Goal: Information Seeking & Learning: Learn about a topic

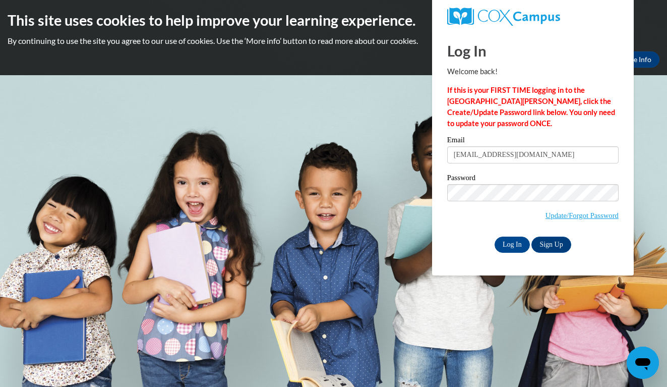
type input "hannahrolfsen120918@icloud.com"
click at [511, 242] on input "Log In" at bounding box center [511, 244] width 35 height 16
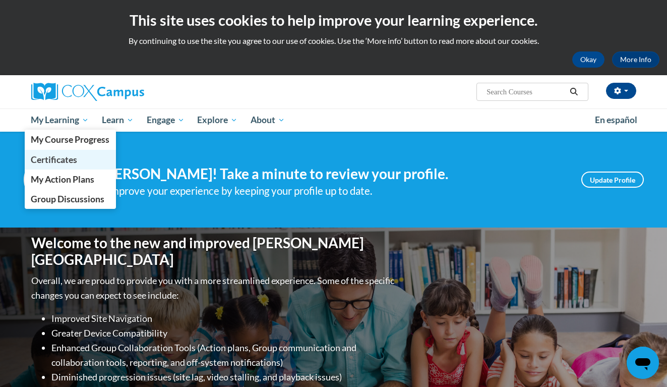
click at [67, 154] on span "Certificates" at bounding box center [54, 159] width 46 height 11
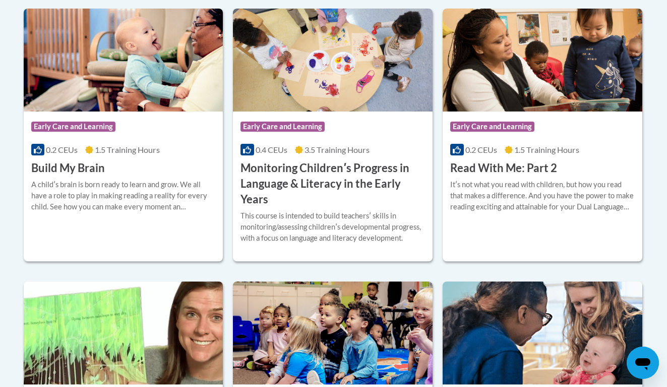
scroll to position [305, 0]
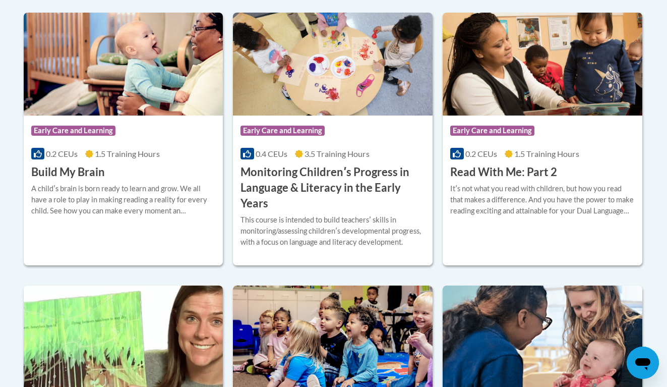
click at [652, 112] on body "This site uses cookies to help improve your learning experience. By continuing …" at bounding box center [333, 222] width 667 height 1054
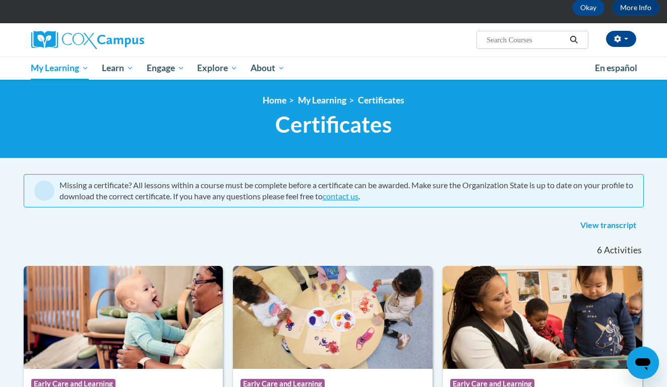
scroll to position [50, 0]
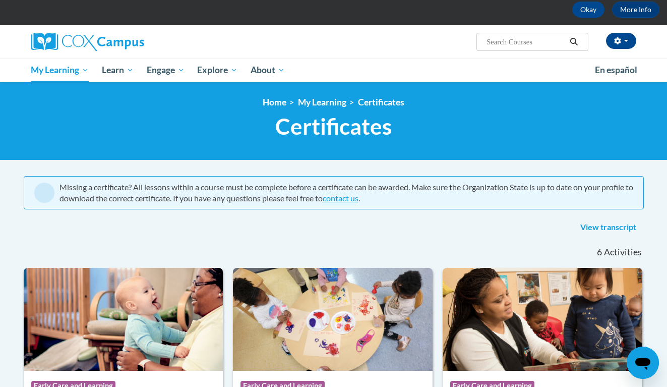
click at [516, 48] on span "Search Search..." at bounding box center [531, 42] width 111 height 18
click at [516, 38] on input "Search..." at bounding box center [525, 42] width 81 height 12
type input "power of language"
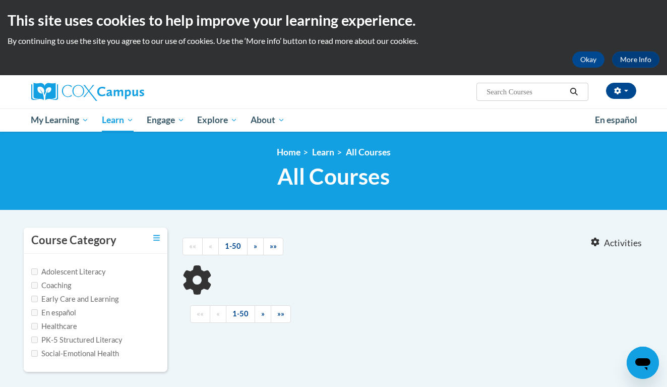
type input "power of language"
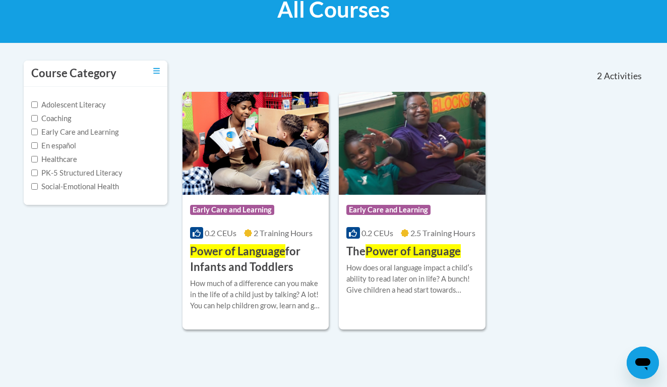
scroll to position [169, 0]
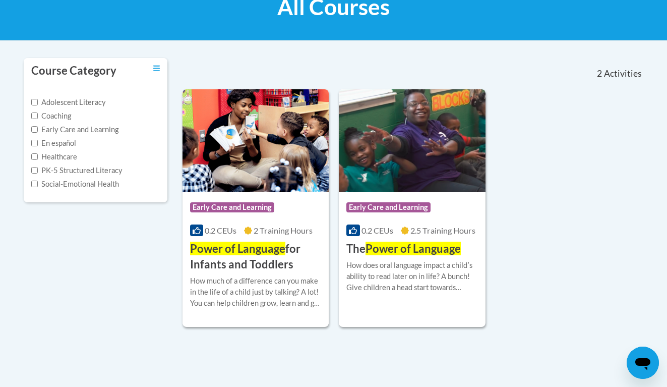
click at [273, 138] on img at bounding box center [255, 140] width 147 height 103
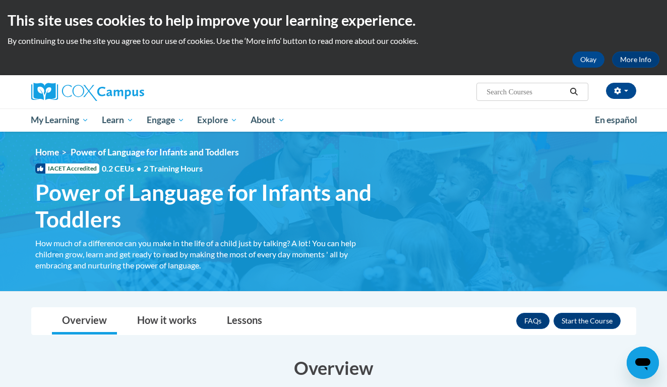
click at [530, 120] on ul "My Learning My Learning My Course Progress Certificates My Action Plans Group D…" at bounding box center [306, 119] width 563 height 23
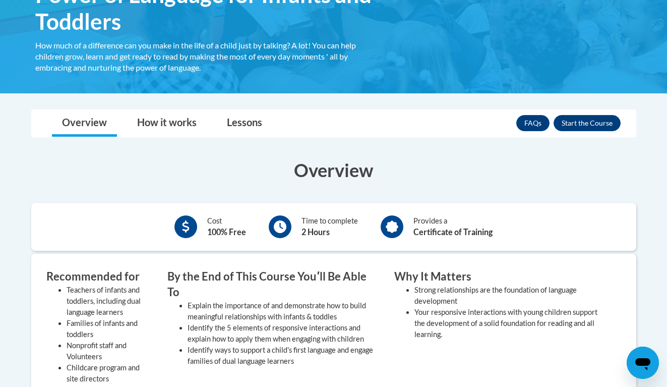
scroll to position [182, 0]
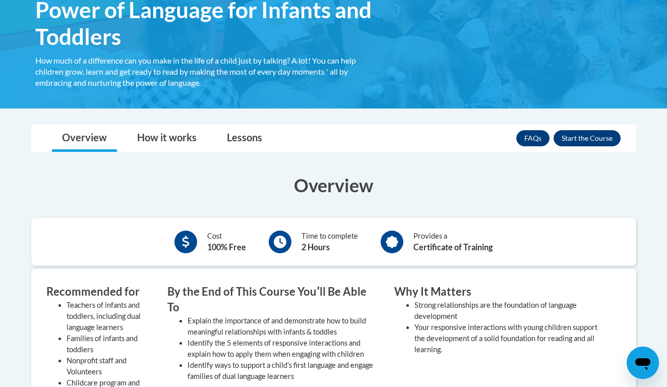
click at [604, 132] on button "Enroll" at bounding box center [586, 138] width 67 height 16
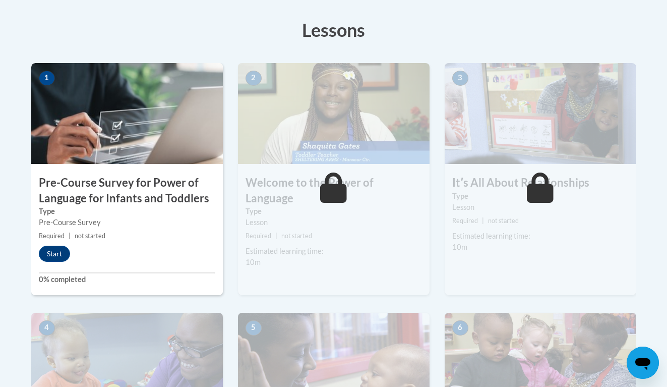
scroll to position [274, 0]
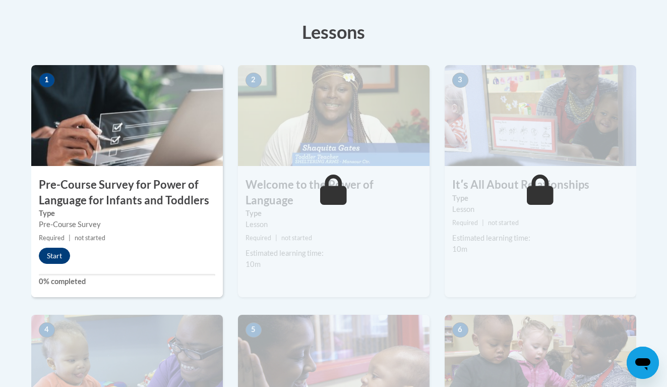
click at [59, 254] on button "Start" at bounding box center [54, 255] width 31 height 16
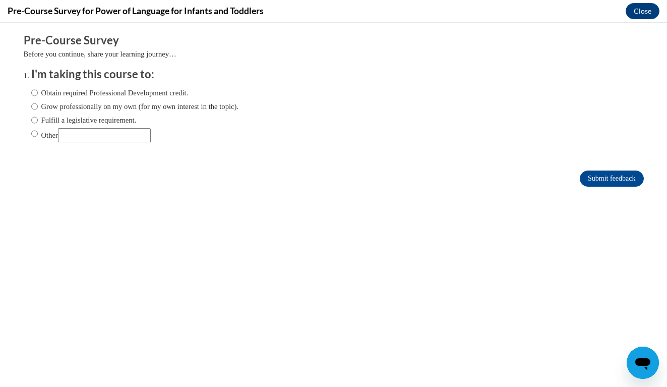
scroll to position [0, 0]
click at [33, 94] on input "Obtain required Professional Development credit." at bounding box center [34, 92] width 7 height 11
radio input "true"
click at [596, 172] on input "Submit feedback" at bounding box center [611, 178] width 63 height 16
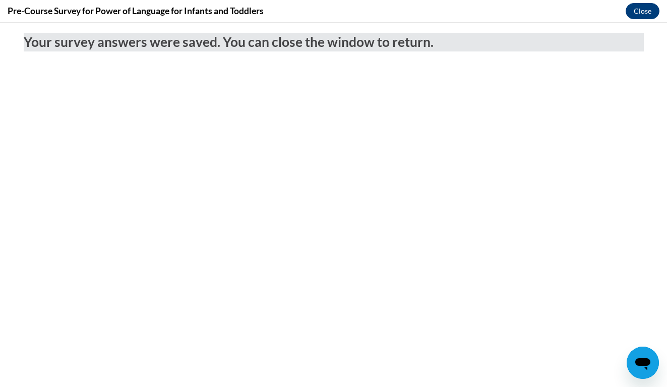
click at [647, 10] on button "Close" at bounding box center [642, 11] width 34 height 16
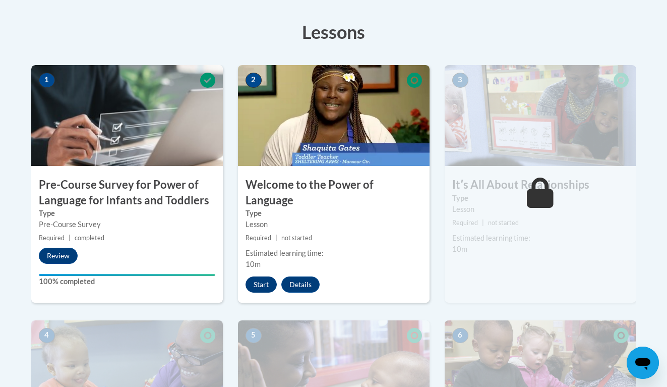
click at [263, 276] on button "Start" at bounding box center [260, 284] width 31 height 16
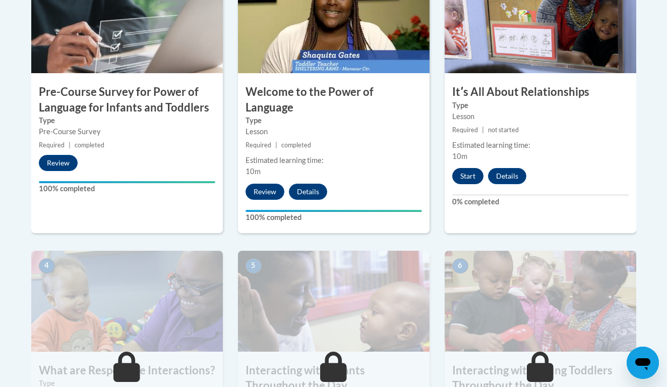
click at [465, 178] on button "Start" at bounding box center [467, 176] width 31 height 16
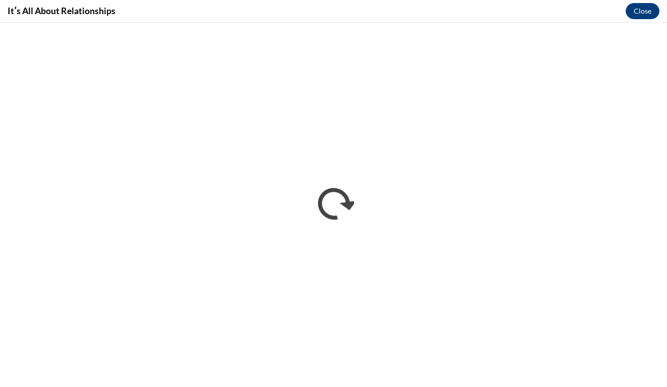
scroll to position [0, 0]
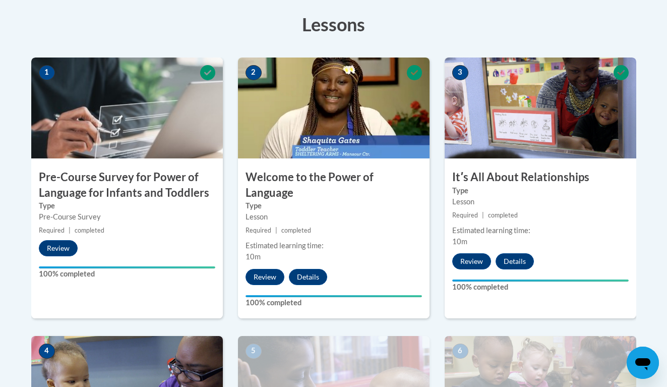
scroll to position [648, 0]
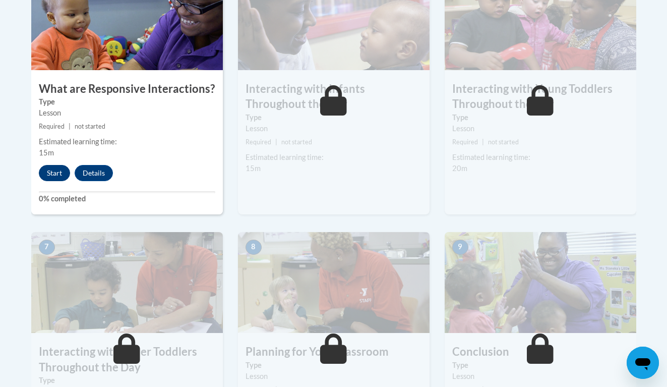
click at [64, 165] on button "Start" at bounding box center [54, 173] width 31 height 16
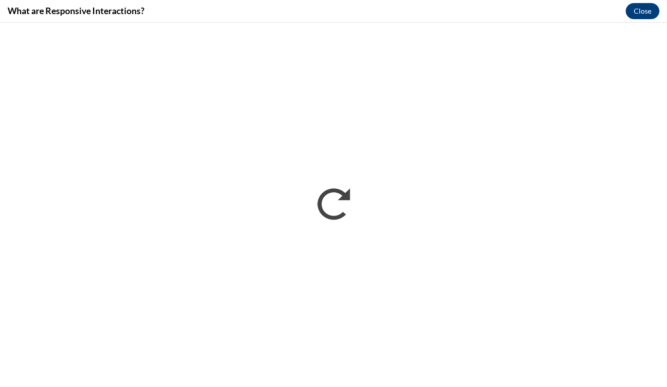
scroll to position [0, 0]
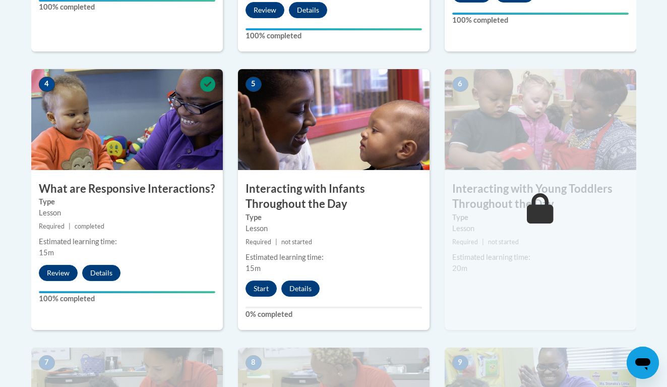
scroll to position [598, 0]
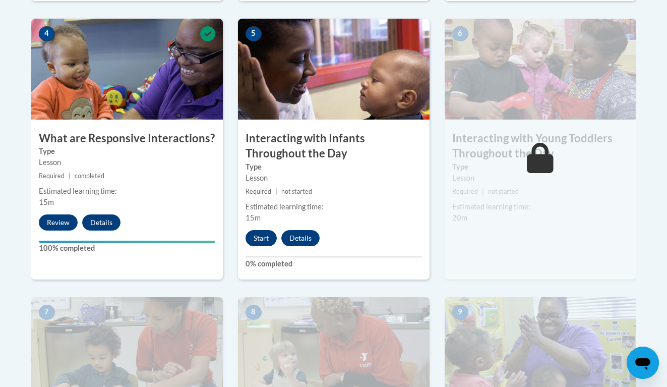
click at [258, 230] on button "Start" at bounding box center [260, 238] width 31 height 16
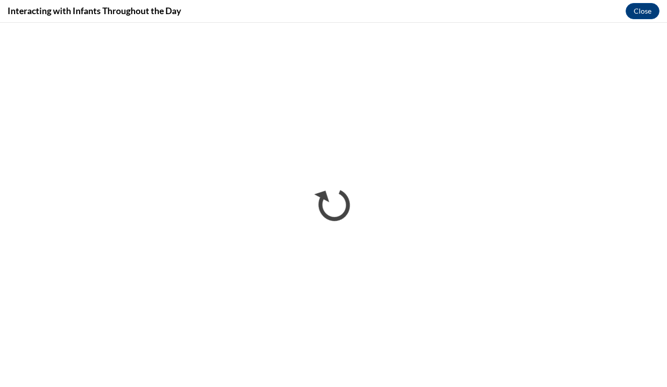
scroll to position [0, 0]
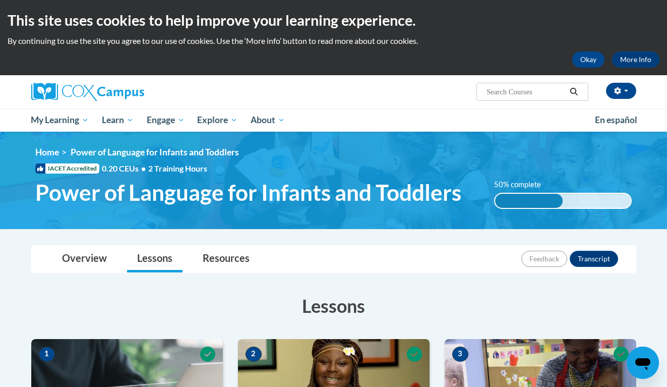
click at [561, 118] on ul "My Learning My Learning My Course Progress Certificates My Action Plans Group D…" at bounding box center [306, 119] width 563 height 23
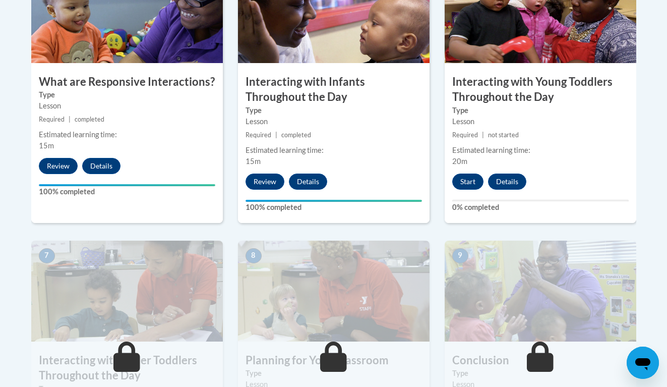
scroll to position [663, 0]
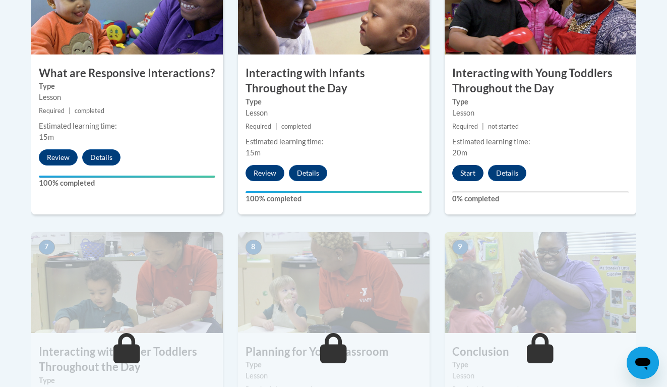
click at [469, 165] on button "Start" at bounding box center [467, 173] width 31 height 16
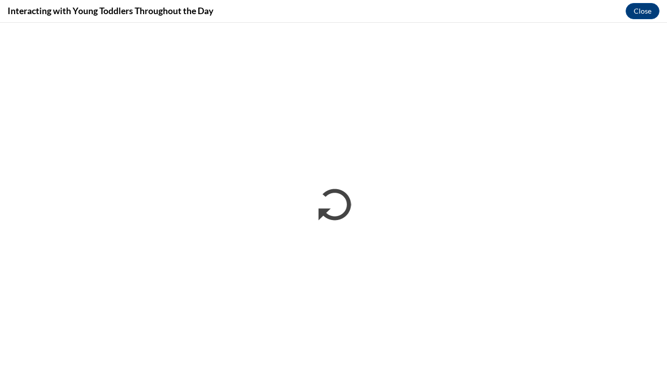
scroll to position [0, 0]
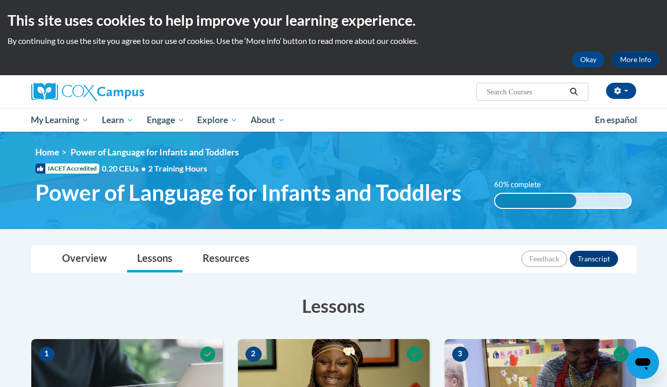
click at [506, 121] on ul "My Learning My Learning My Course Progress Certificates My Action Plans Group D…" at bounding box center [306, 119] width 563 height 23
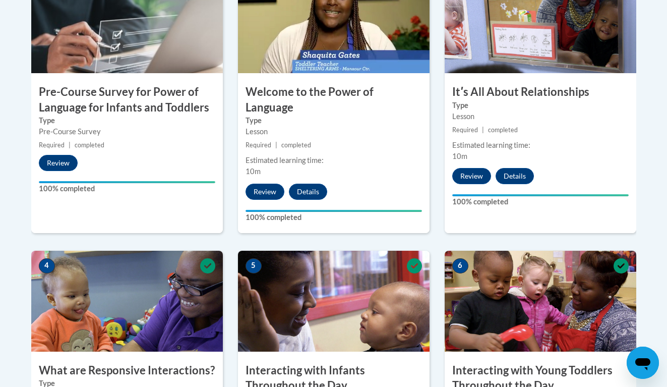
scroll to position [733, 0]
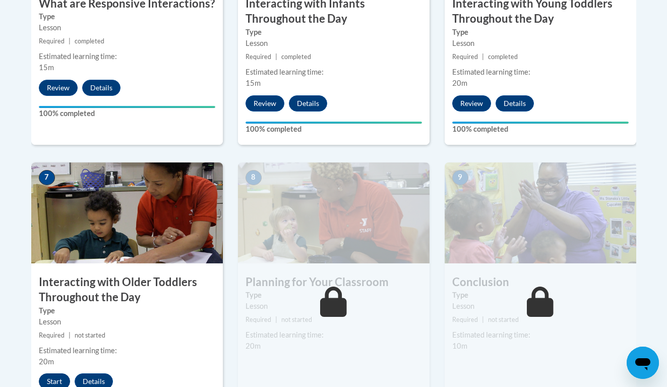
click at [52, 373] on button "Start" at bounding box center [54, 381] width 31 height 16
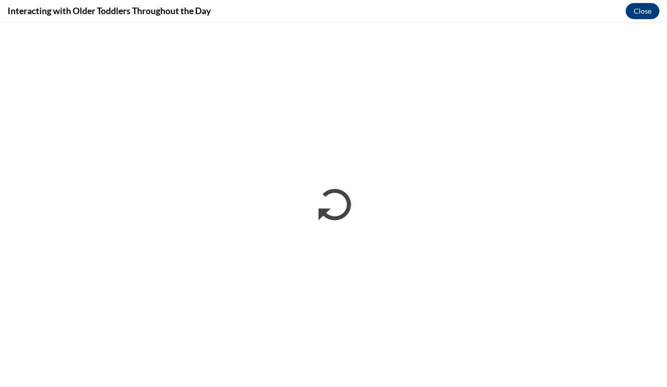
scroll to position [0, 0]
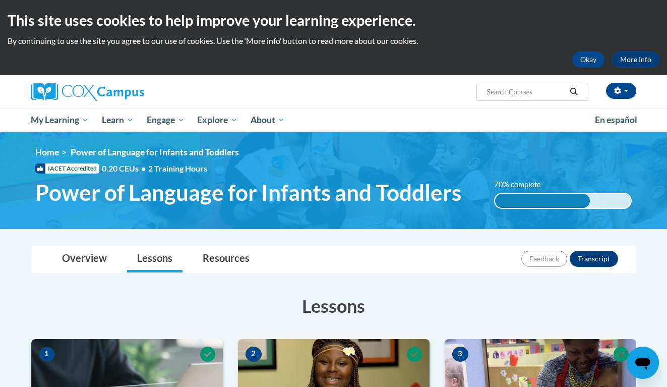
click at [540, 116] on ul "My Learning My Learning My Course Progress Certificates My Action Plans Group D…" at bounding box center [306, 119] width 563 height 23
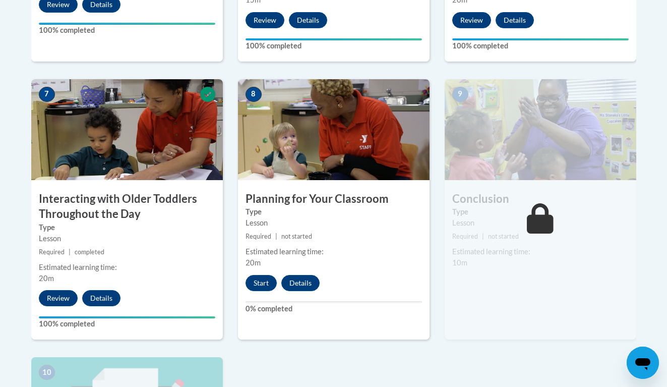
scroll to position [816, 0]
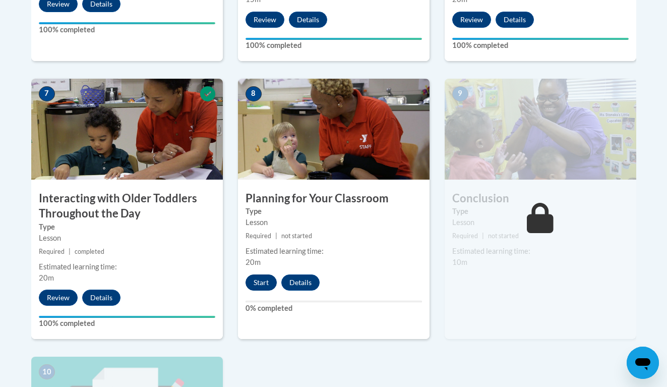
click at [263, 274] on button "Start" at bounding box center [260, 282] width 31 height 16
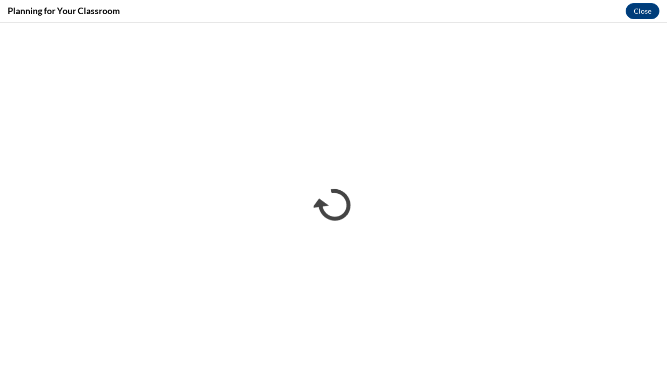
scroll to position [0, 0]
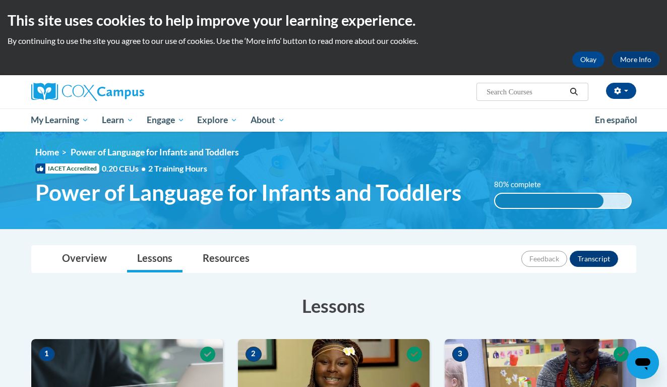
click at [535, 116] on ul "My Learning My Learning My Course Progress Certificates My Action Plans Group D…" at bounding box center [306, 119] width 563 height 23
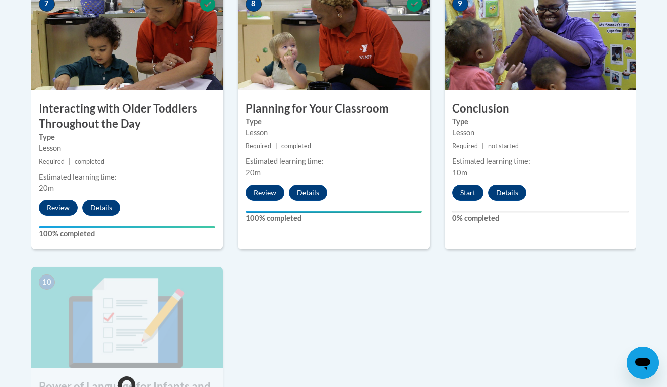
scroll to position [865, 0]
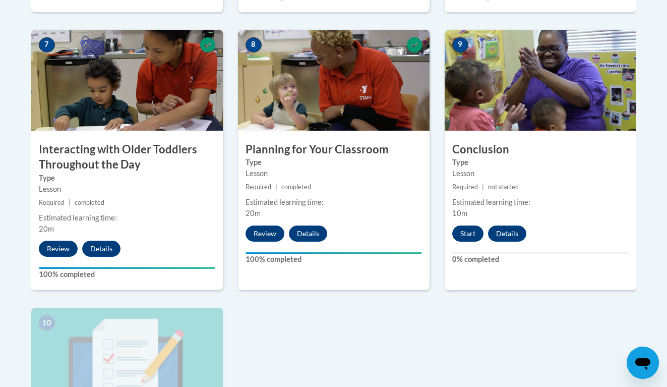
click at [462, 225] on button "Start" at bounding box center [467, 233] width 31 height 16
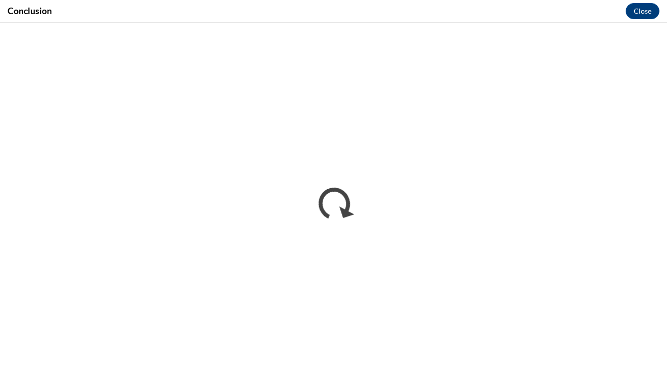
scroll to position [0, 0]
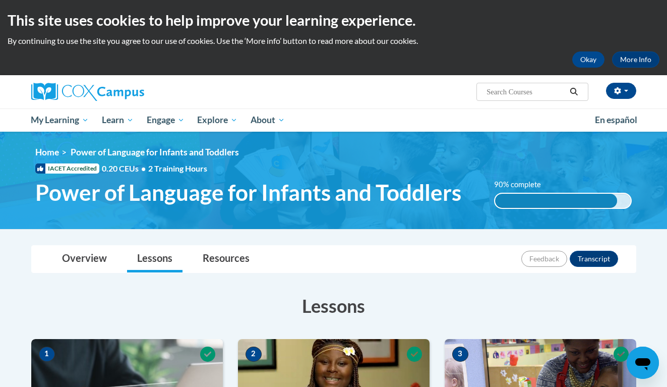
click at [527, 126] on ul "My Learning My Learning My Course Progress Certificates My Action Plans Group D…" at bounding box center [306, 119] width 563 height 23
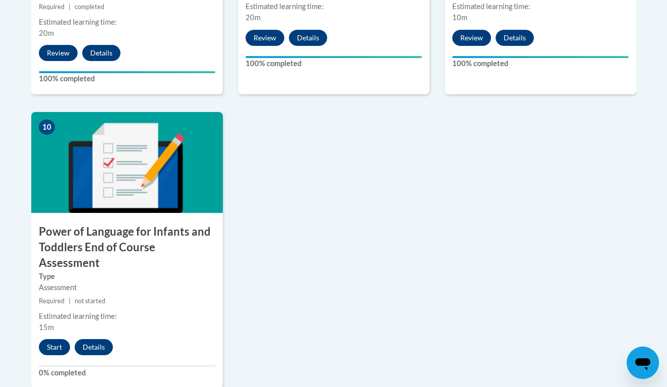
scroll to position [1120, 0]
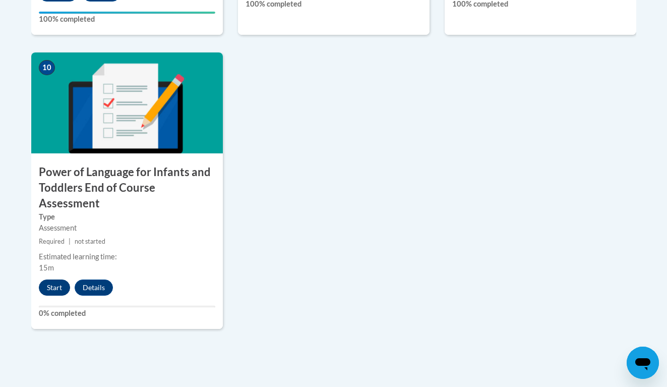
click at [51, 279] on button "Start" at bounding box center [54, 287] width 31 height 16
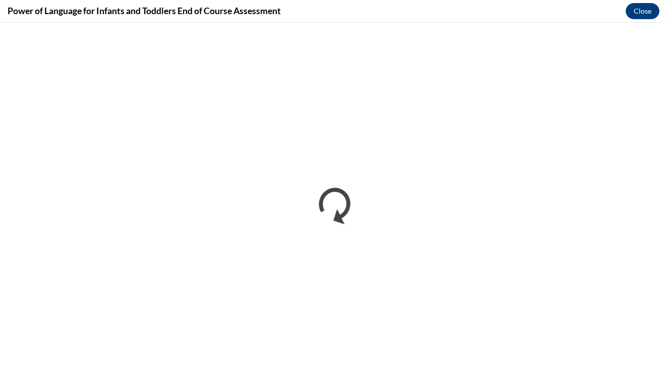
scroll to position [0, 0]
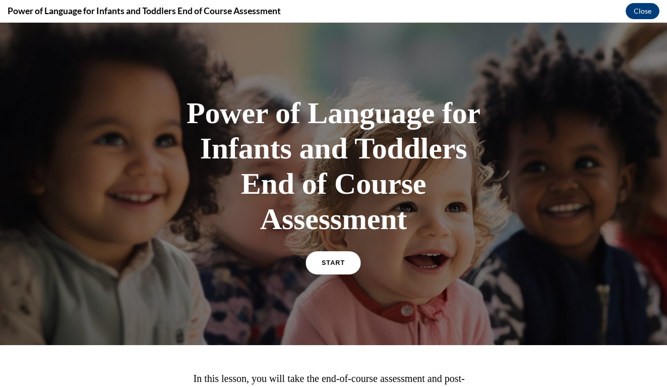
click at [342, 269] on link "START" at bounding box center [333, 262] width 55 height 23
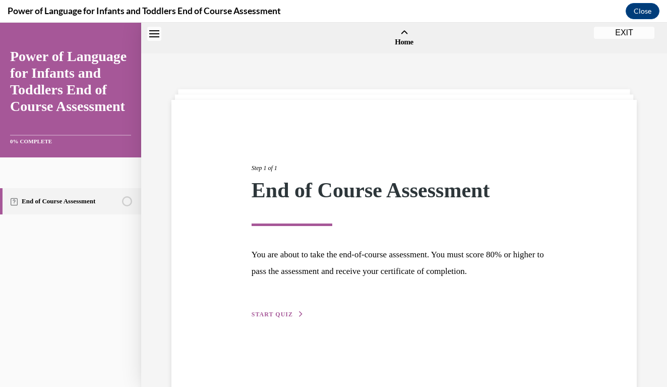
scroll to position [31, 0]
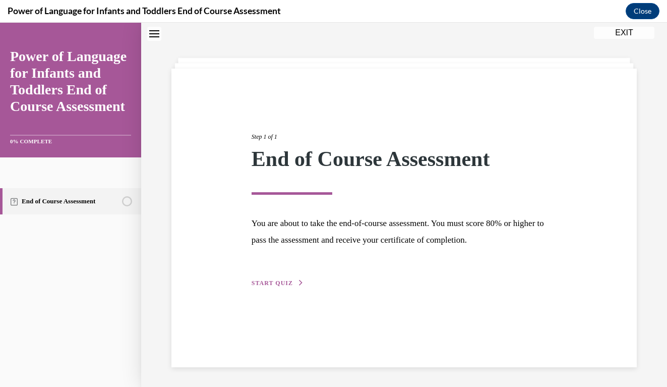
click at [279, 288] on div "Step 1 of 1 End of Course Assessment You are about to take the end-of-course as…" at bounding box center [403, 218] width 465 height 298
click at [279, 284] on span "START QUIZ" at bounding box center [271, 282] width 41 height 7
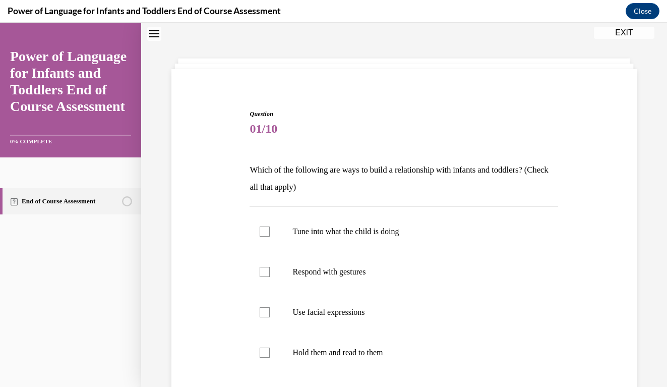
click at [651, 82] on div "Question 01/10 Which of the following are ways to build a relationship with inf…" at bounding box center [404, 271] width 526 height 494
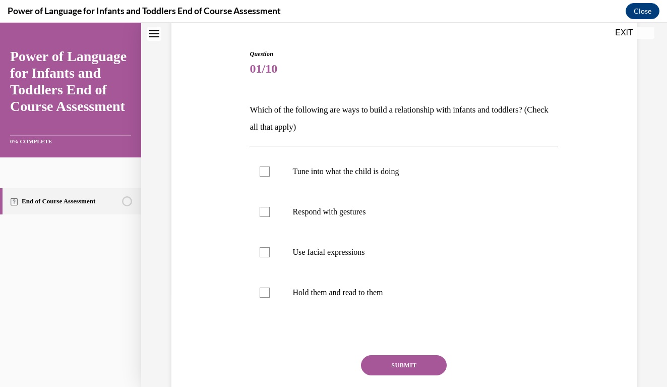
scroll to position [94, 0]
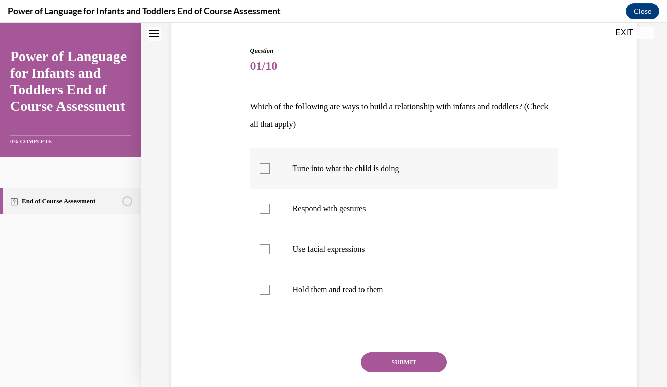
click at [270, 169] on label "Tune into what the child is doing" at bounding box center [403, 168] width 308 height 40
click at [270, 169] on input "Tune into what the child is doing" at bounding box center [265, 168] width 10 height 10
checkbox input "true"
click at [266, 204] on div at bounding box center [265, 209] width 10 height 10
click at [266, 204] on input "Respond with gestures" at bounding box center [265, 209] width 10 height 10
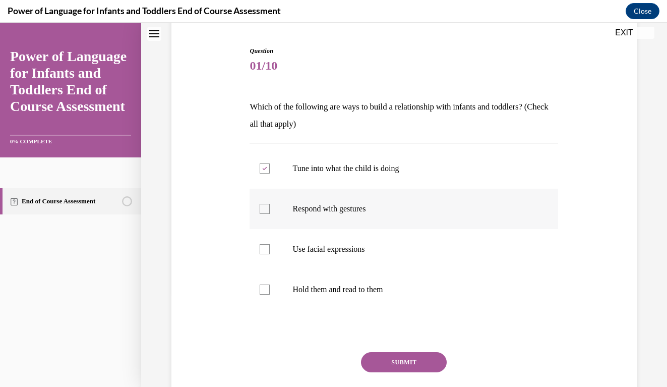
checkbox input "true"
click at [267, 253] on div at bounding box center [265, 249] width 10 height 10
click at [267, 253] on input "Use facial expressions" at bounding box center [265, 249] width 10 height 10
checkbox input "true"
click at [266, 290] on div at bounding box center [265, 289] width 10 height 10
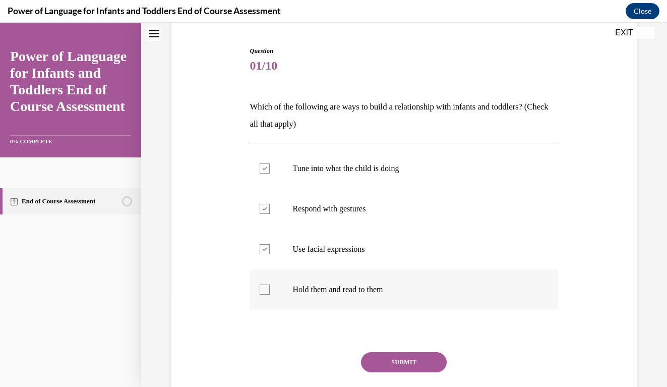
click at [266, 290] on input "Hold them and read to them" at bounding box center [265, 289] width 10 height 10
checkbox input "true"
click at [393, 368] on button "SUBMIT" at bounding box center [404, 362] width 86 height 20
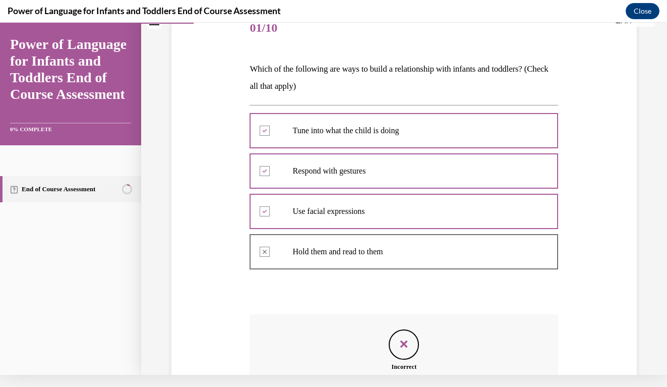
scroll to position [242, 0]
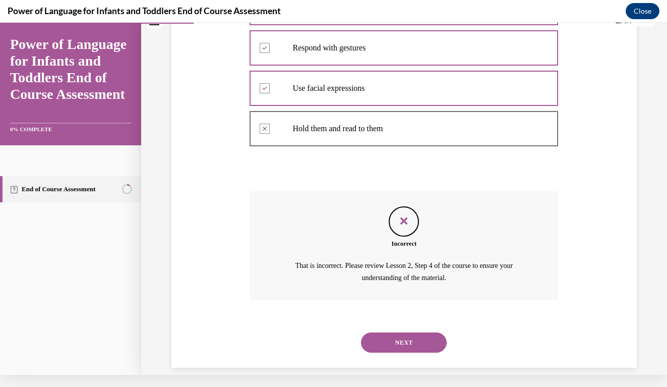
click at [396, 332] on button "NEXT" at bounding box center [404, 342] width 86 height 20
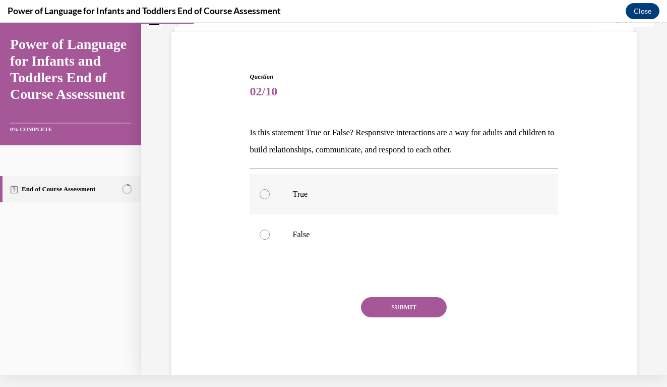
click at [261, 192] on div at bounding box center [265, 194] width 10 height 10
click at [261, 192] on input "True" at bounding box center [265, 194] width 10 height 10
radio input "true"
click at [384, 307] on button "SUBMIT" at bounding box center [404, 307] width 86 height 20
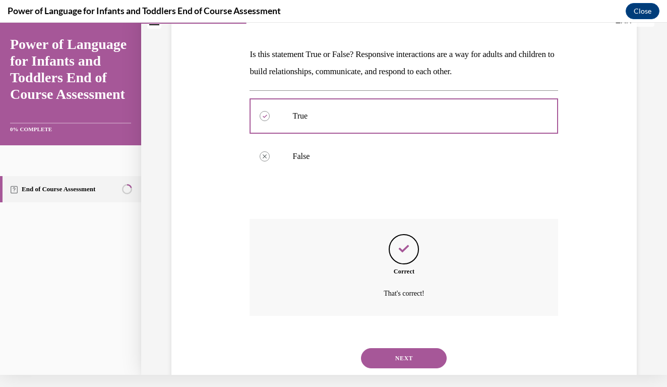
scroll to position [150, 0]
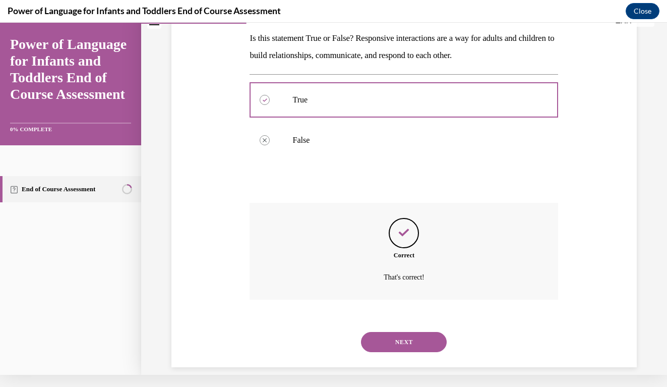
click at [395, 332] on button "NEXT" at bounding box center [404, 342] width 86 height 20
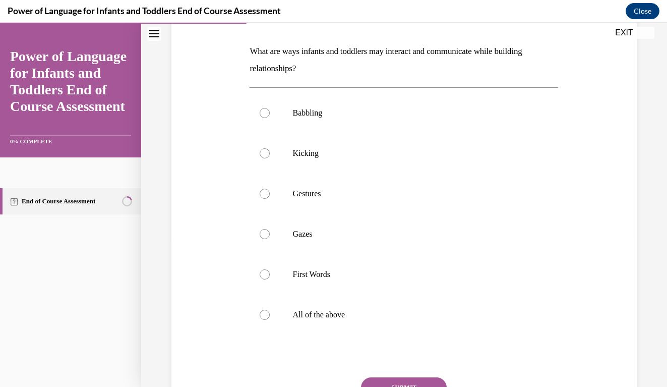
click at [611, 237] on div "Question 03/10 What are ways infants and toddlers may interact and communicate …" at bounding box center [404, 210] width 470 height 499
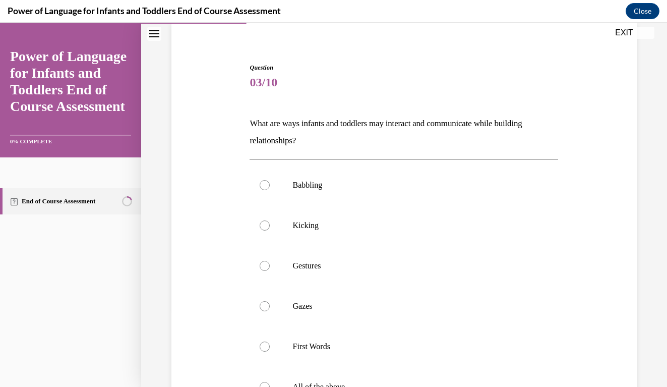
scroll to position [126, 0]
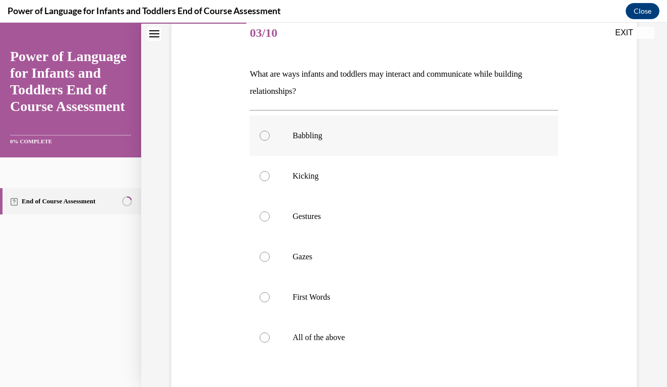
click at [266, 137] on div at bounding box center [265, 136] width 10 height 10
click at [266, 137] on input "Babbling" at bounding box center [265, 136] width 10 height 10
radio input "true"
click at [265, 341] on div at bounding box center [265, 337] width 10 height 10
click at [265, 341] on input "All of the above" at bounding box center [265, 337] width 10 height 10
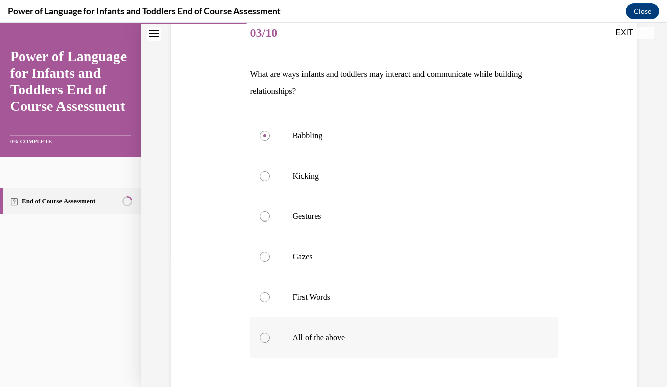
radio input "true"
click at [609, 252] on div "Question 03/10 What are ways infants and toddlers may interact and communicate …" at bounding box center [404, 232] width 470 height 499
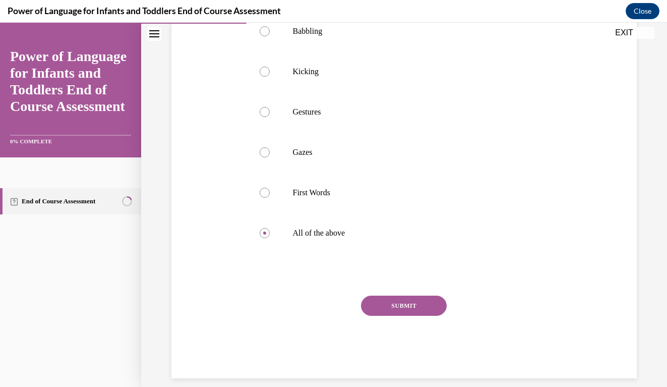
scroll to position [230, 0]
click at [419, 303] on button "SUBMIT" at bounding box center [404, 306] width 86 height 20
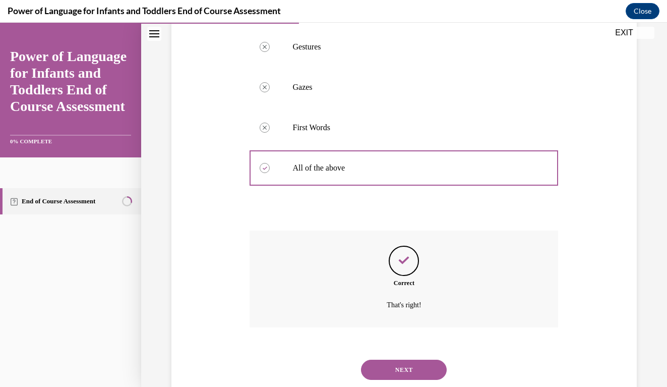
scroll to position [311, 0]
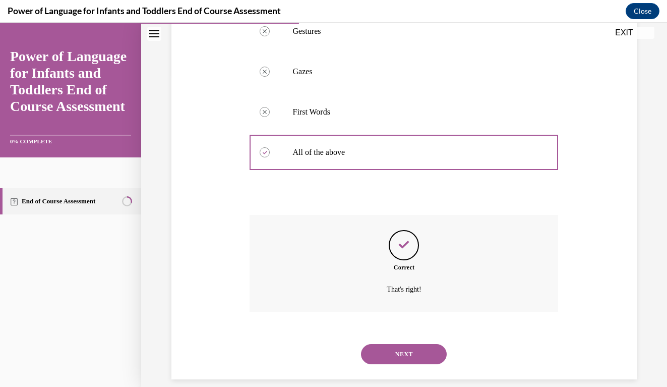
click at [400, 344] on button "NEXT" at bounding box center [404, 354] width 86 height 20
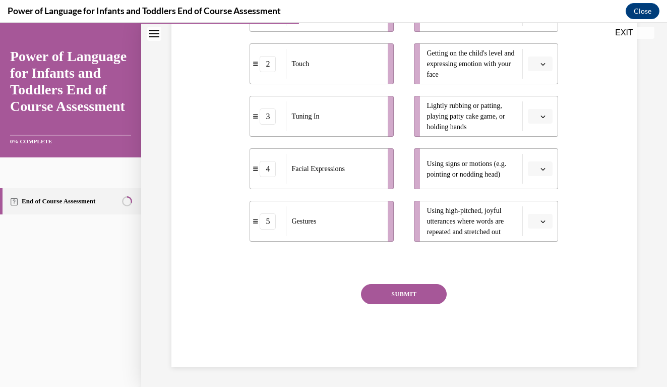
scroll to position [233, 0]
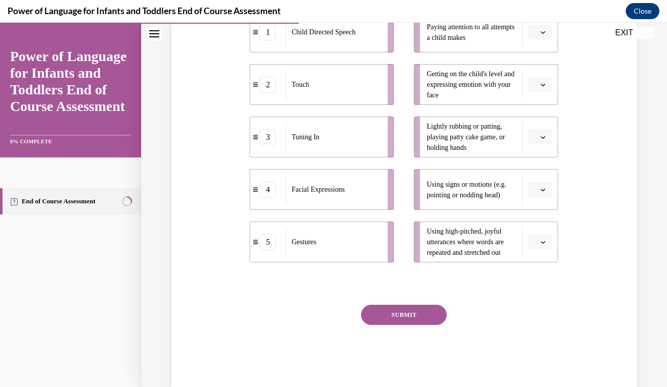
click at [615, 240] on div "Question 04/10 Please match each example with the correct element of responsive…" at bounding box center [404, 132] width 470 height 510
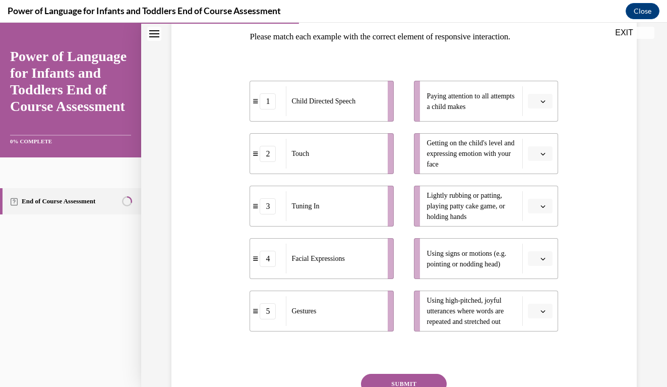
scroll to position [141, 0]
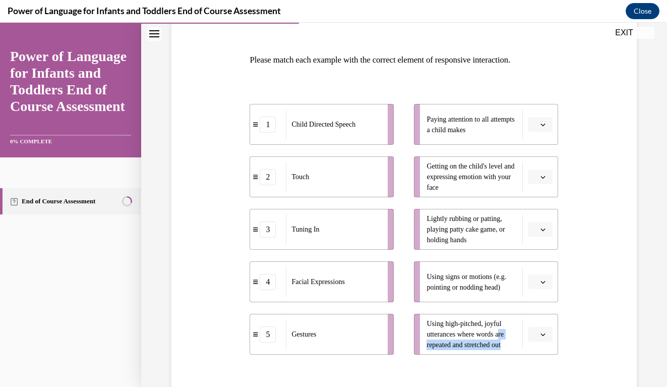
drag, startPoint x: 505, startPoint y: 333, endPoint x: 613, endPoint y: 313, distance: 109.1
click at [613, 313] on div "Question 04/10 Please match each example with the correct element of responsive…" at bounding box center [404, 224] width 470 height 510
drag, startPoint x: 417, startPoint y: 334, endPoint x: 560, endPoint y: 325, distance: 143.9
click at [560, 325] on div "Question 04/10 Please match each example with the correct element of responsive…" at bounding box center [403, 231] width 313 height 495
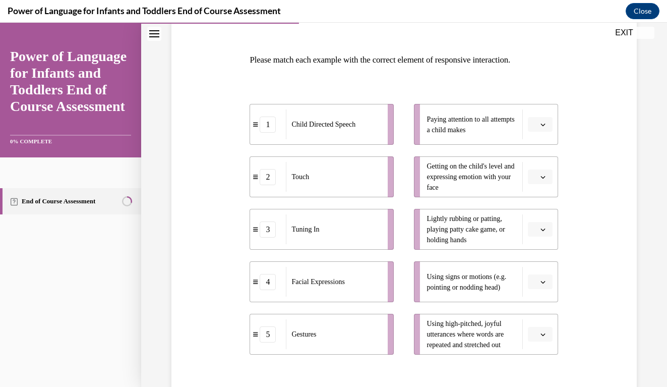
click at [586, 308] on div "Question 04/10 Please match each example with the correct element of responsive…" at bounding box center [404, 224] width 470 height 510
drag, startPoint x: 545, startPoint y: 320, endPoint x: 540, endPoint y: 334, distance: 15.2
click at [540, 334] on li "Using high-pitched, joyful utterances where words are repeated and stretched out" at bounding box center [486, 333] width 144 height 41
click at [578, 332] on div "Question 04/10 Please match each example with the correct element of responsive…" at bounding box center [404, 224] width 470 height 510
click at [537, 332] on span "Please select an option" at bounding box center [536, 334] width 4 height 10
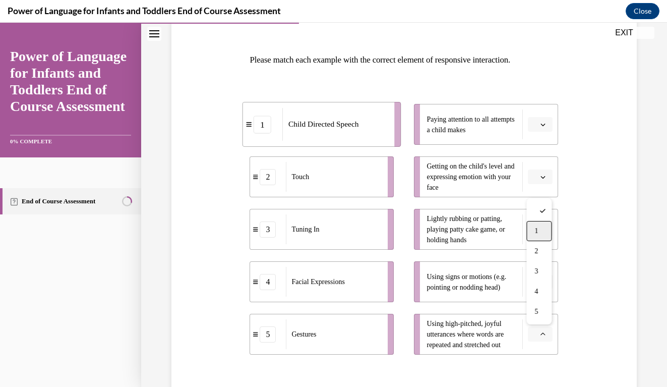
click at [534, 235] on div "1" at bounding box center [538, 231] width 25 height 20
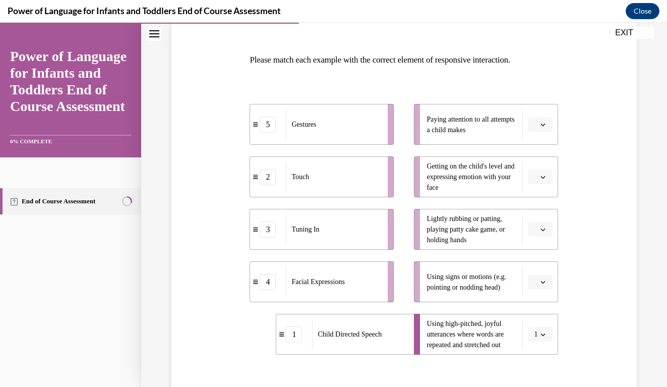
click at [540, 234] on button "button" at bounding box center [540, 229] width 25 height 15
click at [535, 288] on span "2" at bounding box center [536, 292] width 4 height 8
click at [536, 124] on span "Please select an option" at bounding box center [536, 124] width 4 height 10
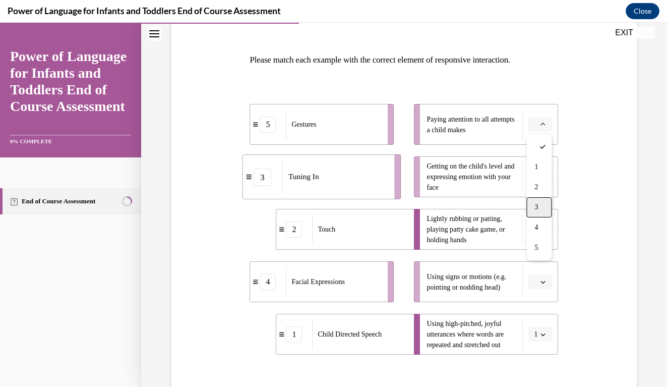
click at [542, 212] on div "3" at bounding box center [538, 207] width 25 height 20
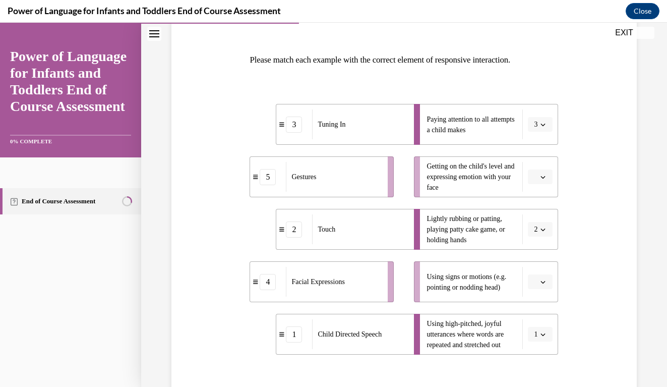
click at [538, 184] on li "Getting on the child's level and expressing emotion with your face" at bounding box center [486, 176] width 144 height 41
click at [539, 181] on button "button" at bounding box center [540, 176] width 25 height 15
click at [535, 273] on div "4" at bounding box center [538, 280] width 25 height 20
click at [546, 283] on span "button" at bounding box center [542, 281] width 7 height 7
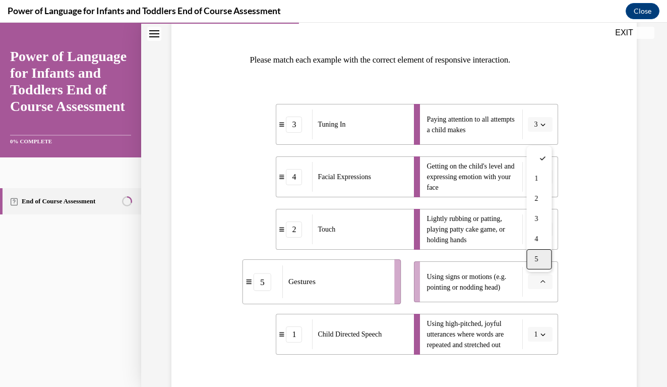
click at [542, 264] on div "5" at bounding box center [538, 259] width 25 height 20
click at [599, 227] on div "Question 04/10 Please match each example with the correct element of responsive…" at bounding box center [404, 224] width 470 height 510
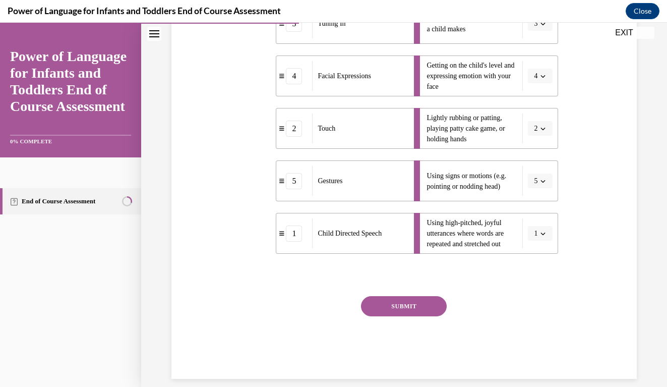
click at [390, 309] on button "SUBMIT" at bounding box center [404, 306] width 86 height 20
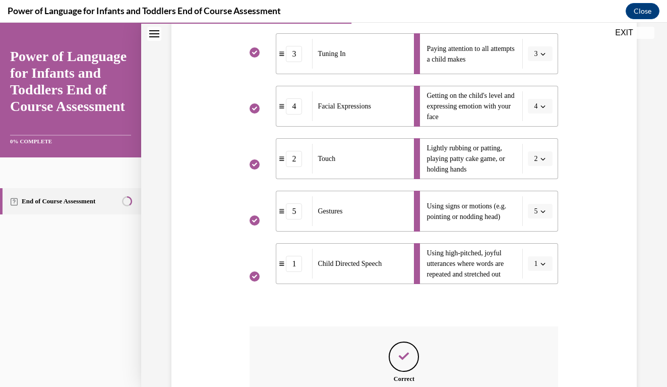
scroll to position [323, 0]
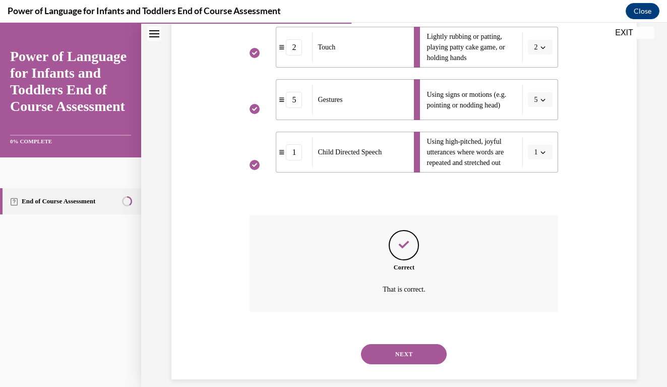
click at [408, 344] on button "NEXT" at bounding box center [404, 354] width 86 height 20
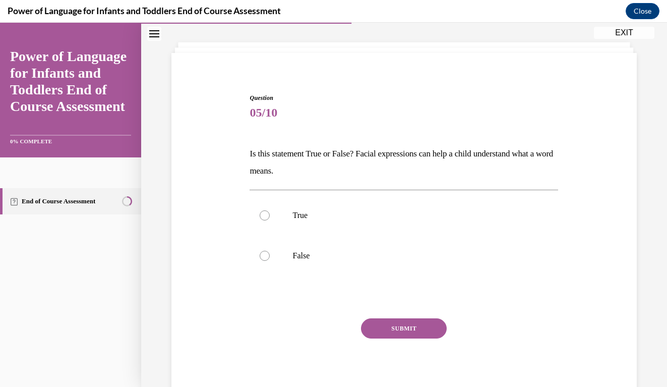
scroll to position [46, 0]
click at [269, 215] on div at bounding box center [265, 216] width 10 height 10
click at [269, 215] on input "True" at bounding box center [265, 216] width 10 height 10
radio input "true"
click at [400, 324] on button "SUBMIT" at bounding box center [404, 328] width 86 height 20
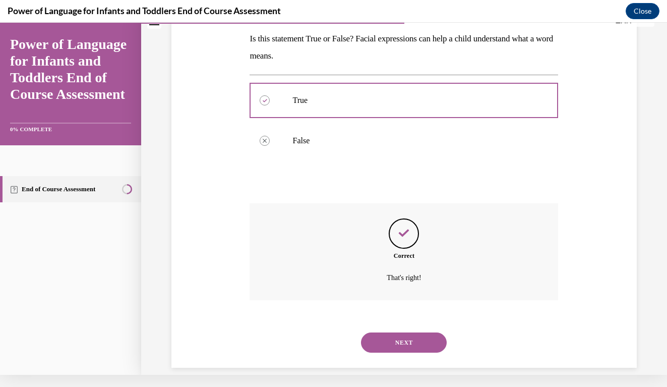
scroll to position [150, 0]
click at [410, 336] on button "NEXT" at bounding box center [404, 342] width 86 height 20
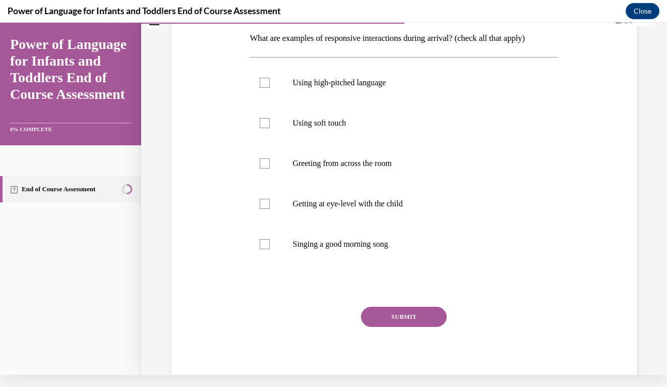
scroll to position [0, 0]
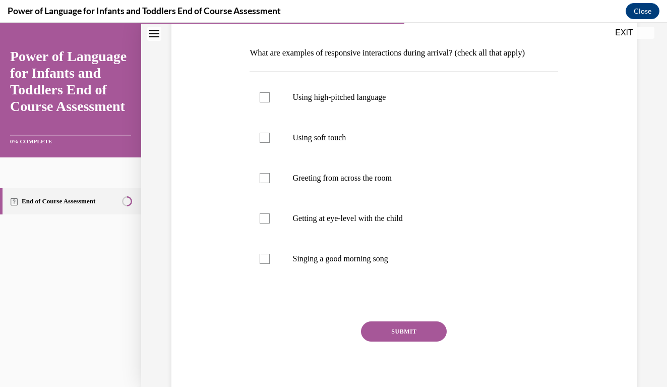
click at [625, 236] on div "Question 06/10 What are examples of responsive interactions during arrival? (ch…" at bounding box center [404, 182] width 470 height 441
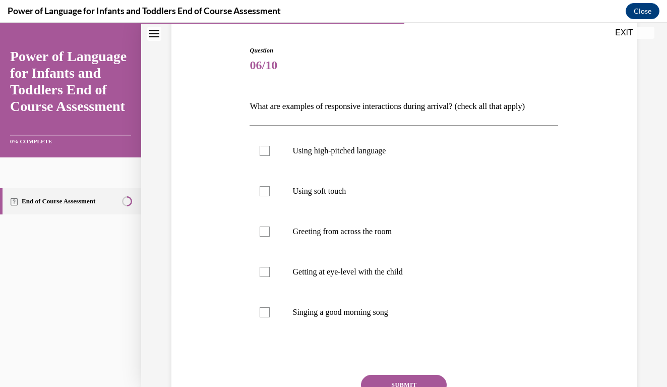
scroll to position [98, 0]
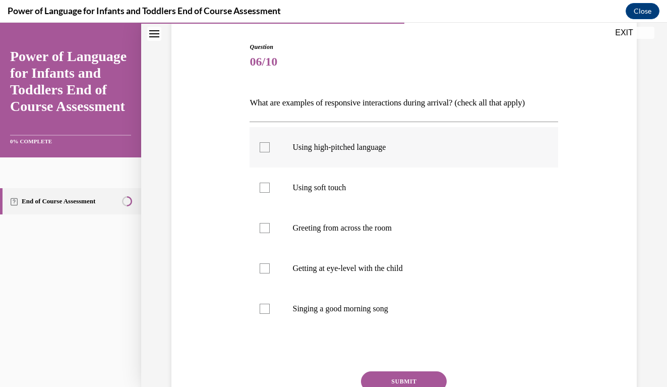
click at [275, 145] on label "Using high-pitched language" at bounding box center [403, 147] width 308 height 40
click at [270, 145] on input "Using high-pitched language" at bounding box center [265, 147] width 10 height 10
checkbox input "true"
click at [263, 191] on div at bounding box center [265, 187] width 10 height 10
click at [263, 191] on input "Using soft touch" at bounding box center [265, 187] width 10 height 10
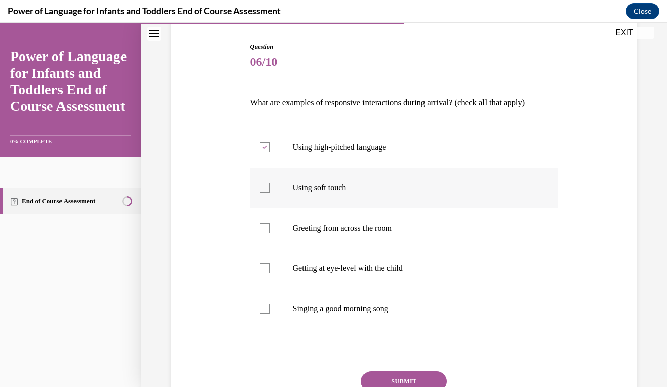
checkbox input "true"
click at [259, 262] on label "Getting at eye-level with the child" at bounding box center [403, 268] width 308 height 40
click at [260, 263] on input "Getting at eye-level with the child" at bounding box center [265, 268] width 10 height 10
checkbox input "true"
click at [267, 304] on div at bounding box center [265, 308] width 10 height 10
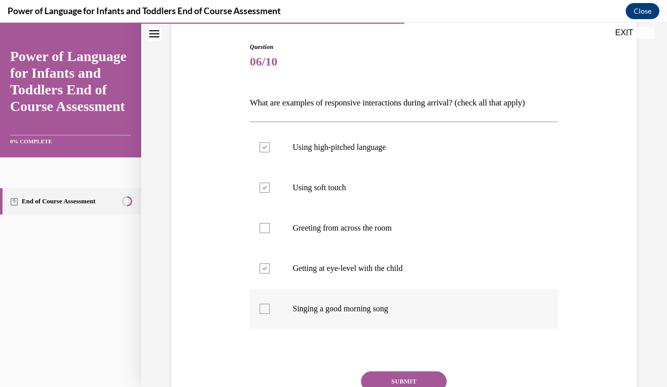
click at [267, 304] on input "Singing a good morning song" at bounding box center [265, 308] width 10 height 10
checkbox input "true"
click at [393, 379] on button "SUBMIT" at bounding box center [404, 381] width 86 height 20
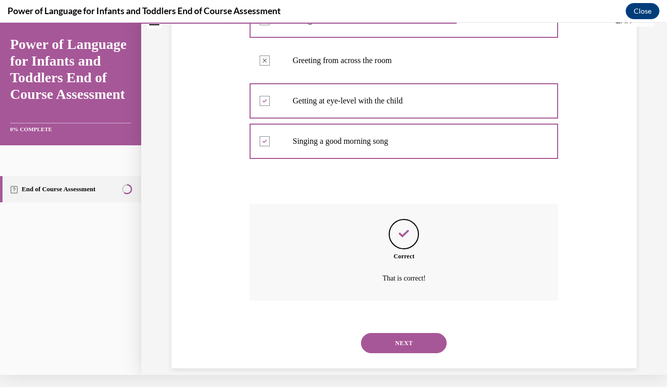
scroll to position [254, 0]
click at [413, 332] on button "NEXT" at bounding box center [404, 342] width 86 height 20
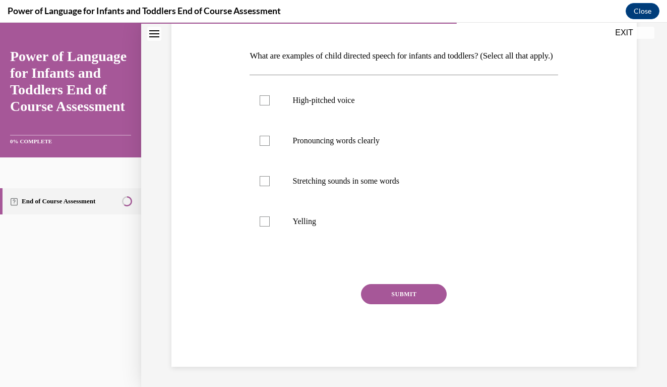
click at [581, 284] on div "Question 07/10 What are examples of child directed speech for infants and toddl…" at bounding box center [404, 165] width 470 height 401
click at [264, 186] on div at bounding box center [265, 181] width 10 height 10
click at [264, 186] on input "Stretching sounds in some words" at bounding box center [265, 181] width 10 height 10
checkbox input "true"
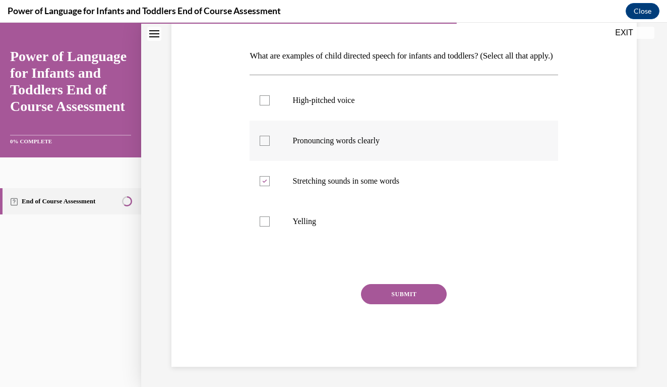
click at [268, 146] on div at bounding box center [265, 141] width 10 height 10
click at [268, 146] on input "Pronouncing words clearly" at bounding box center [265, 141] width 10 height 10
checkbox input "true"
click at [263, 105] on div at bounding box center [265, 100] width 10 height 10
click at [263, 105] on input "High-pitched voice" at bounding box center [265, 100] width 10 height 10
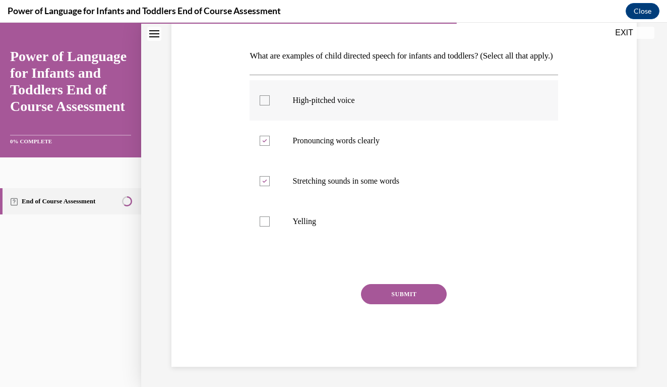
checkbox input "true"
click at [394, 304] on button "SUBMIT" at bounding box center [404, 294] width 86 height 20
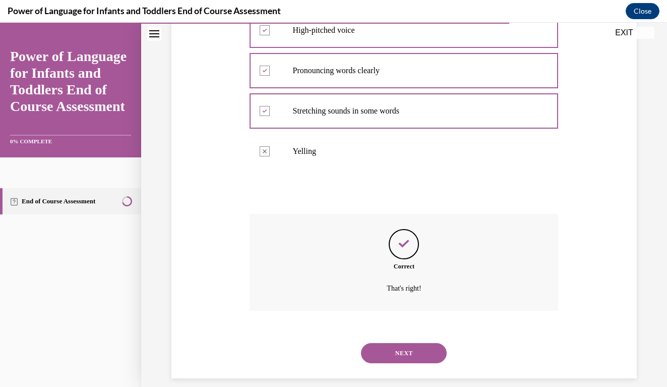
scroll to position [231, 0]
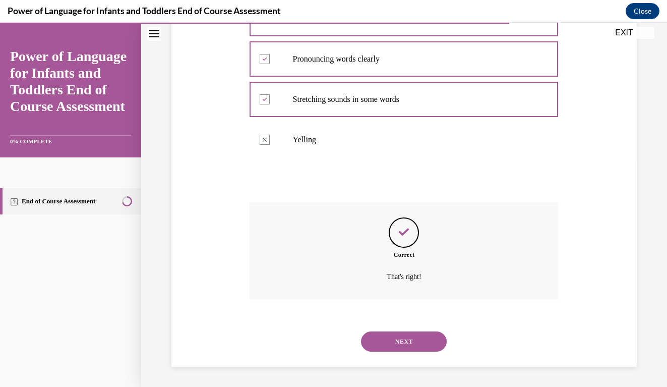
click at [409, 344] on button "NEXT" at bounding box center [404, 341] width 86 height 20
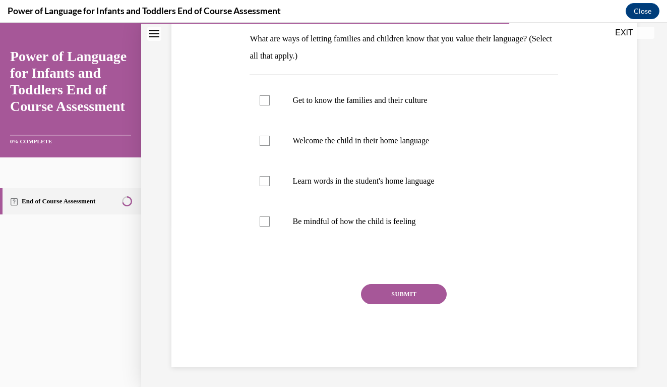
scroll to position [148, 0]
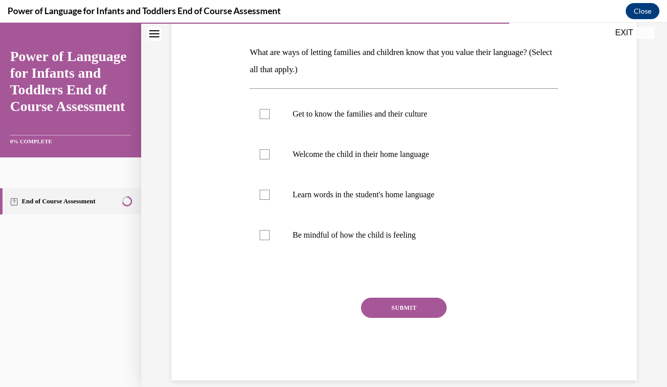
click at [587, 193] on div "Question 08/10 What are ways of letting families and children know that you val…" at bounding box center [404, 171] width 470 height 418
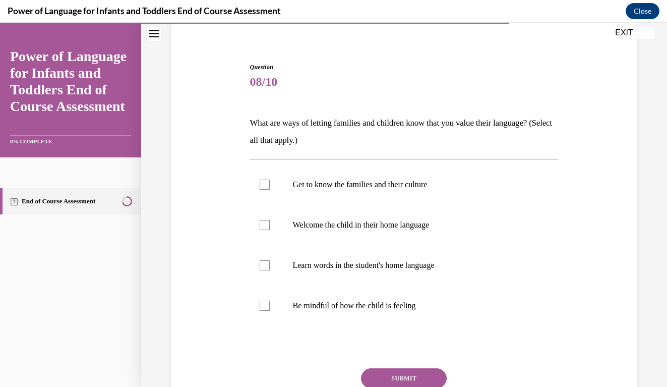
scroll to position [83, 0]
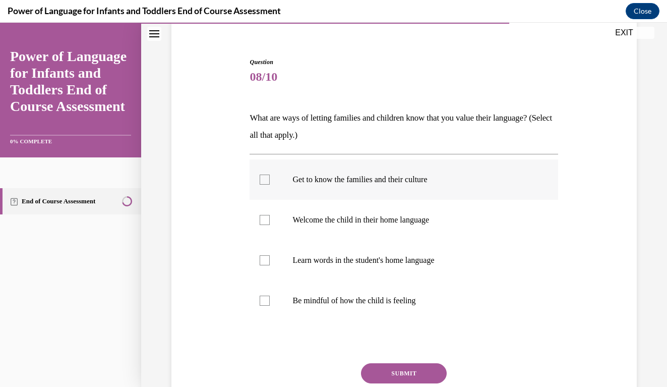
click at [270, 178] on label "Get to know the families and their culture" at bounding box center [403, 179] width 308 height 40
click at [270, 178] on input "Get to know the families and their culture" at bounding box center [265, 179] width 10 height 10
checkbox input "true"
click at [269, 214] on label "Welcome the child in their home language" at bounding box center [403, 220] width 308 height 40
click at [269, 215] on input "Welcome the child in their home language" at bounding box center [265, 220] width 10 height 10
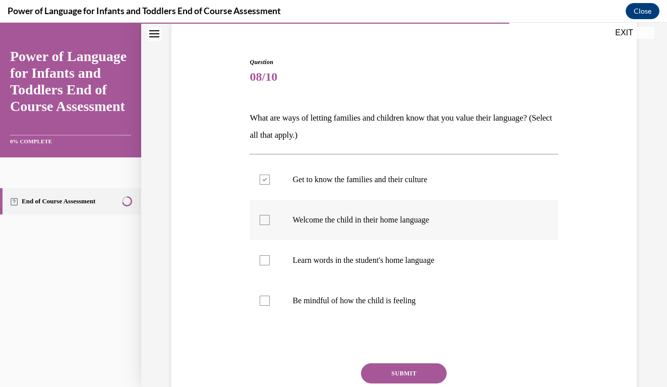
checkbox input "true"
click at [269, 261] on div at bounding box center [265, 260] width 10 height 10
click at [269, 261] on input "Learn words in the student's home language" at bounding box center [265, 260] width 10 height 10
checkbox input "true"
click at [395, 365] on button "SUBMIT" at bounding box center [404, 373] width 86 height 20
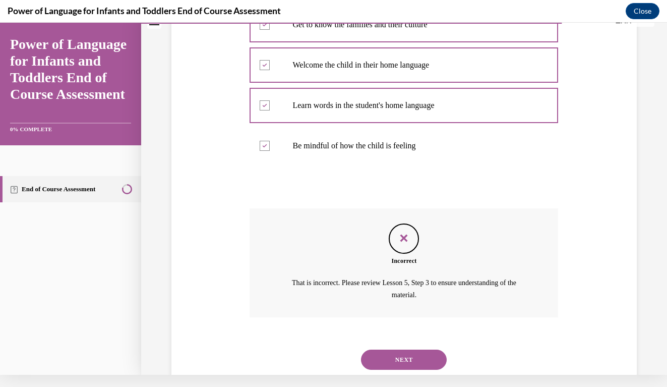
scroll to position [242, 0]
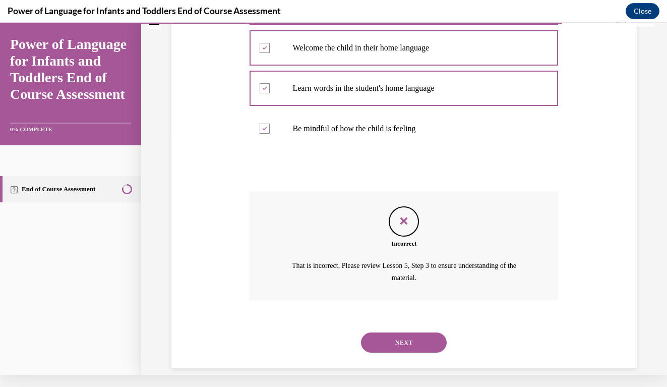
click at [407, 332] on button "NEXT" at bounding box center [404, 342] width 86 height 20
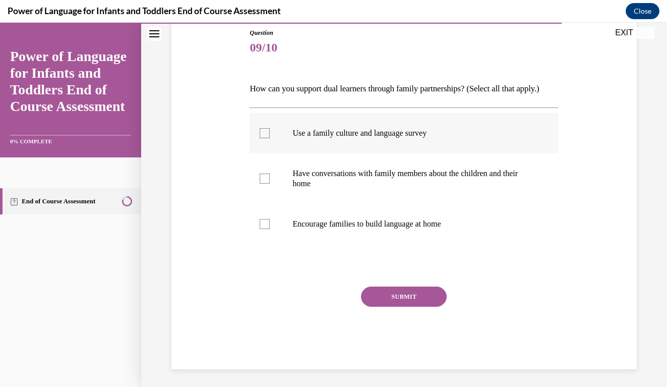
click at [268, 138] on div at bounding box center [265, 133] width 10 height 10
click at [268, 138] on input "Use a family culture and language survey" at bounding box center [265, 133] width 10 height 10
checkbox input "true"
click at [271, 195] on label "Have conversations with family members about the children and their home" at bounding box center [403, 178] width 308 height 50
click at [270, 183] on input "Have conversations with family members about the children and their home" at bounding box center [265, 178] width 10 height 10
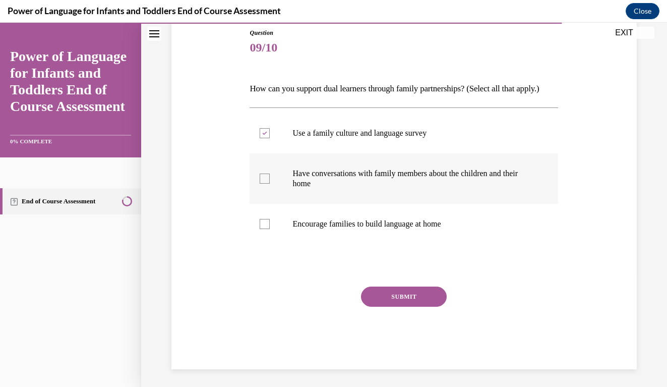
checkbox input "true"
click at [263, 233] on label "Encourage families to build language at home" at bounding box center [403, 224] width 308 height 40
click at [263, 229] on input "Encourage families to build language at home" at bounding box center [265, 224] width 10 height 10
checkbox input "true"
click at [413, 306] on button "SUBMIT" at bounding box center [404, 296] width 86 height 20
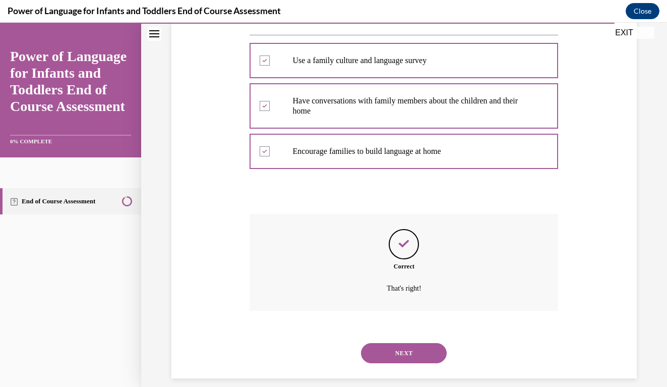
scroll to position [201, 0]
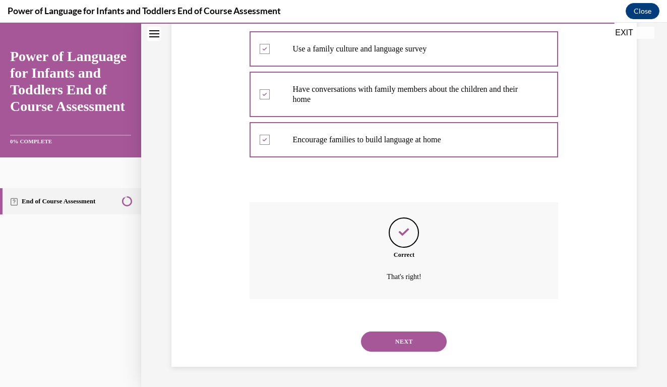
click at [386, 337] on button "NEXT" at bounding box center [404, 341] width 86 height 20
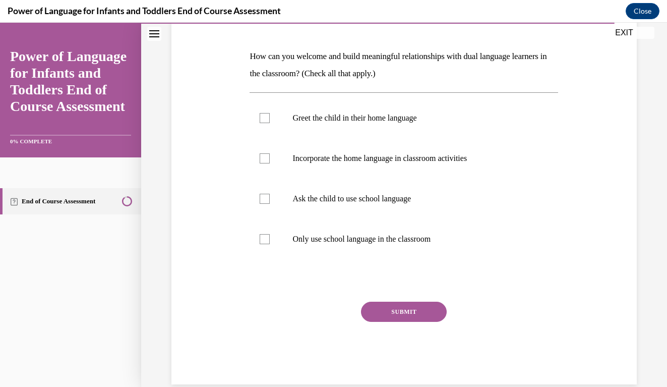
click at [611, 228] on div "Question 10/10 How can you welcome and build meaningful relationships with dual…" at bounding box center [404, 175] width 470 height 418
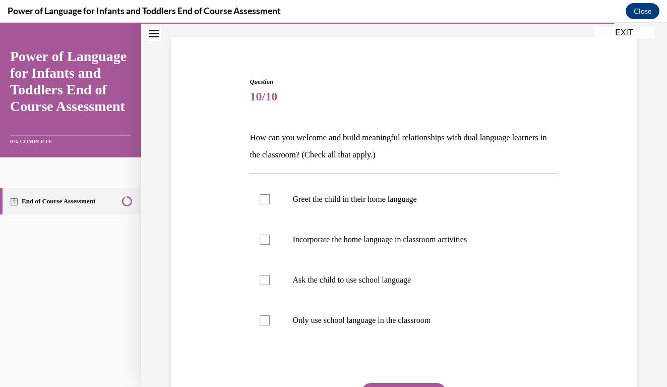
scroll to position [80, 0]
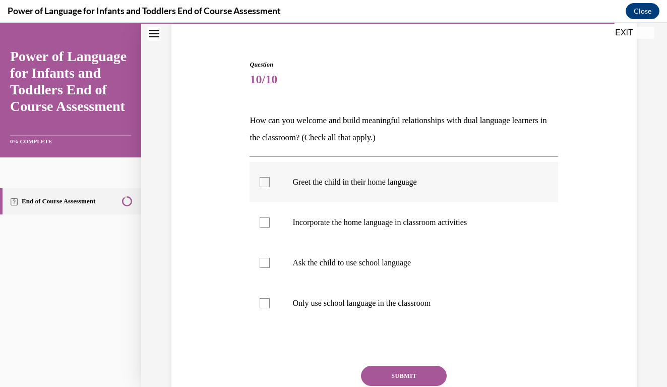
click at [258, 184] on label "Greet the child in their home language" at bounding box center [403, 182] width 308 height 40
click at [260, 184] on input "Greet the child in their home language" at bounding box center [265, 182] width 10 height 10
checkbox input "true"
click at [276, 221] on label "Incorporate the home language in classroom activities" at bounding box center [403, 222] width 308 height 40
click at [270, 221] on input "Incorporate the home language in classroom activities" at bounding box center [265, 222] width 10 height 10
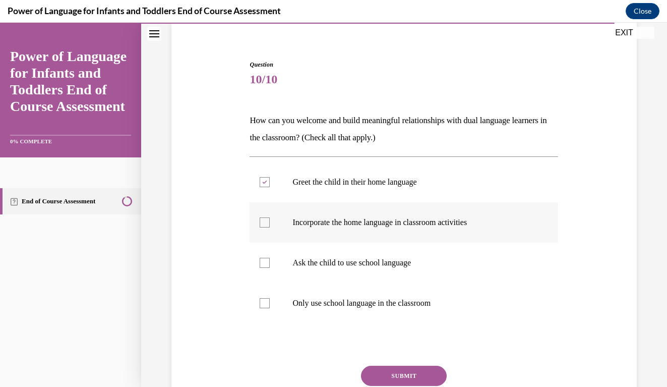
checkbox input "true"
click at [398, 372] on button "SUBMIT" at bounding box center [404, 375] width 86 height 20
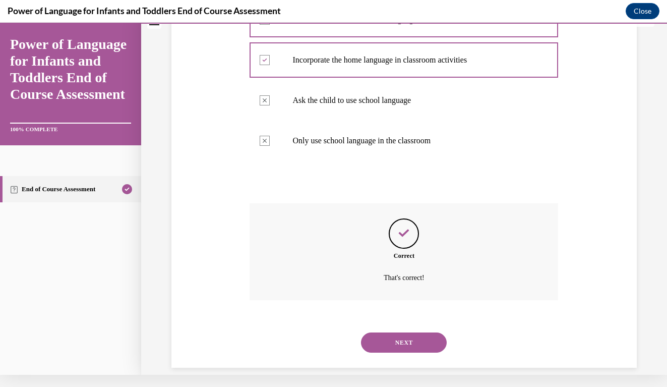
scroll to position [231, 0]
click at [406, 334] on button "NEXT" at bounding box center [404, 342] width 86 height 20
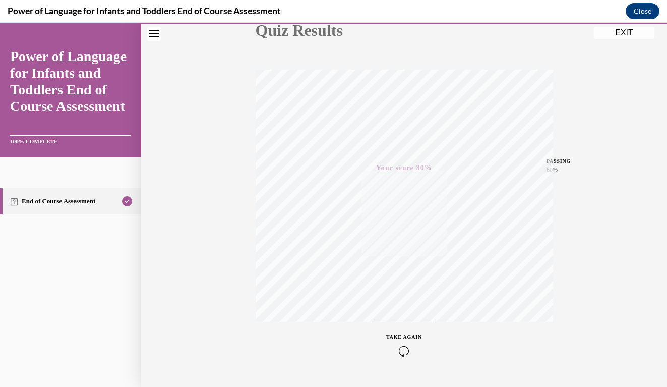
scroll to position [124, 0]
click at [615, 34] on button "EXIT" at bounding box center [624, 33] width 60 height 12
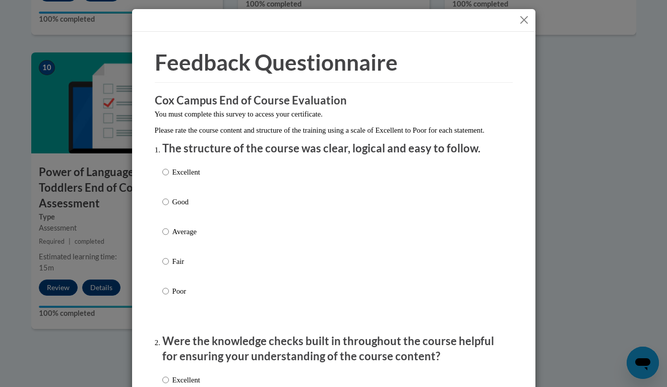
click at [166, 177] on input "Excellent" at bounding box center [165, 171] width 7 height 11
radio input "true"
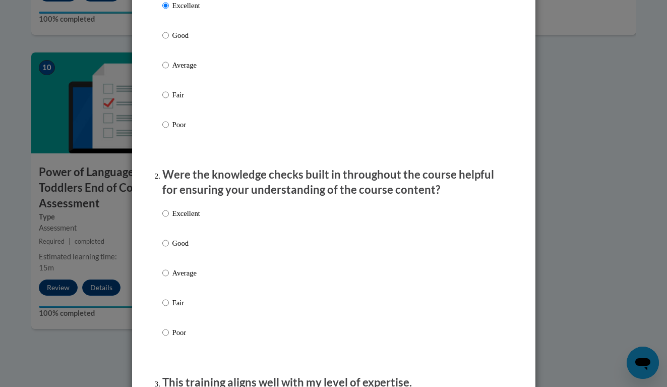
scroll to position [186, 0]
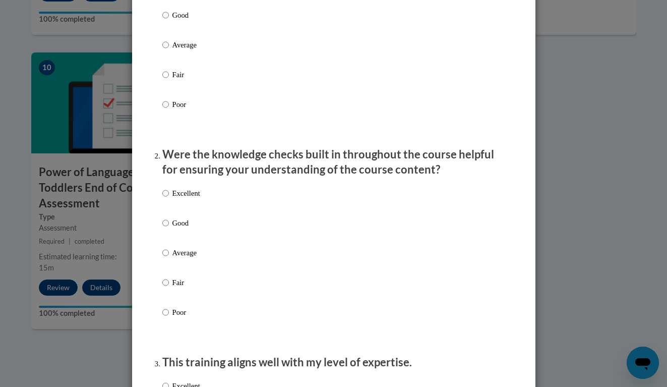
click at [168, 199] on input "Excellent" at bounding box center [165, 192] width 7 height 11
radio input "true"
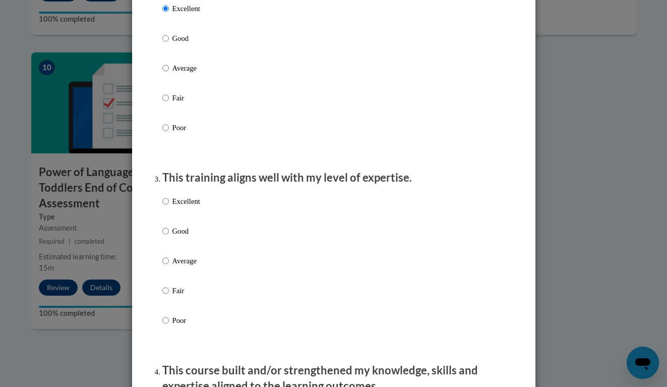
scroll to position [371, 0]
click at [168, 208] on label "Excellent" at bounding box center [181, 208] width 38 height 27
click at [168, 206] on input "Excellent" at bounding box center [165, 200] width 7 height 11
radio input "true"
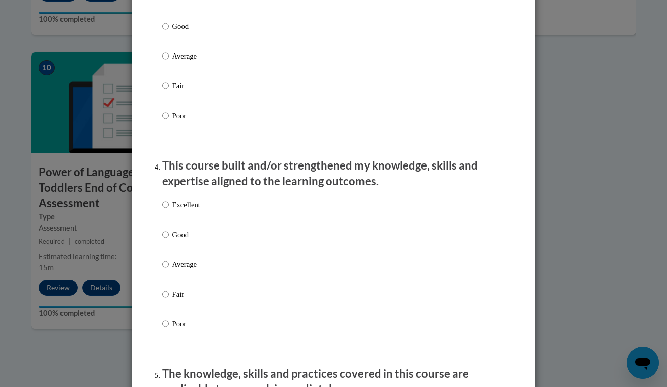
scroll to position [587, 0]
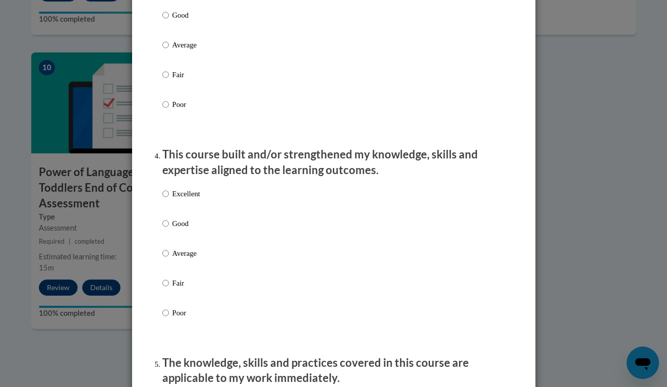
click at [168, 202] on label "Excellent" at bounding box center [181, 201] width 38 height 27
click at [168, 199] on input "Excellent" at bounding box center [165, 193] width 7 height 11
radio input "true"
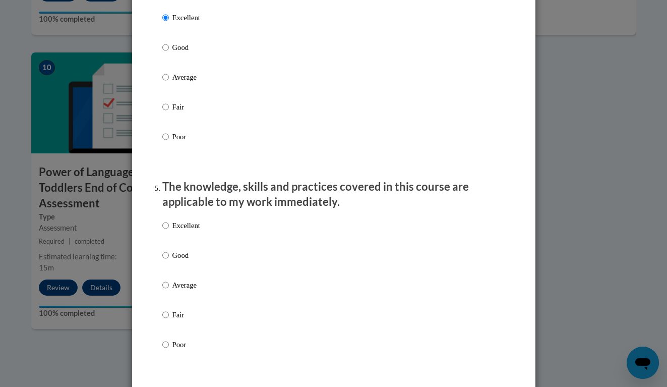
scroll to position [783, 0]
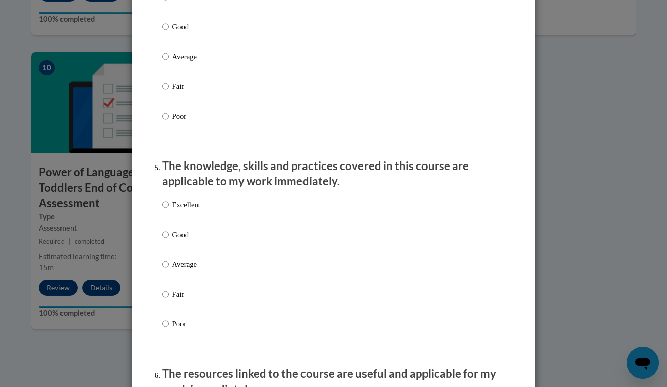
click at [168, 209] on label "Excellent" at bounding box center [181, 212] width 38 height 27
click at [168, 209] on input "Excellent" at bounding box center [165, 204] width 7 height 11
radio input "true"
click at [141, 227] on div "Feedback Questionnaire Rate Course Comments Cox Campus End of Course Evaluation…" at bounding box center [333, 288] width 403 height 2079
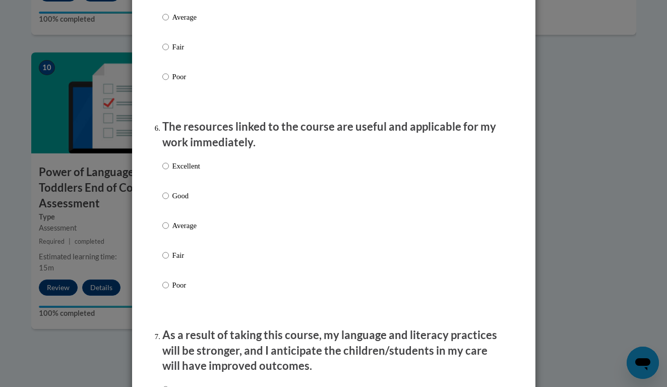
scroll to position [1031, 0]
click at [163, 168] on input "Excellent" at bounding box center [165, 165] width 7 height 11
radio input "true"
click at [158, 200] on ol "The structure of the course was clear, logical and easy to follow. Excellent Go…" at bounding box center [334, 67] width 358 height 1915
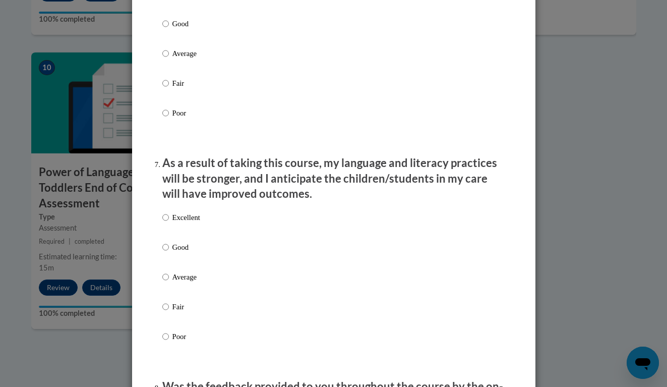
scroll to position [1217, 0]
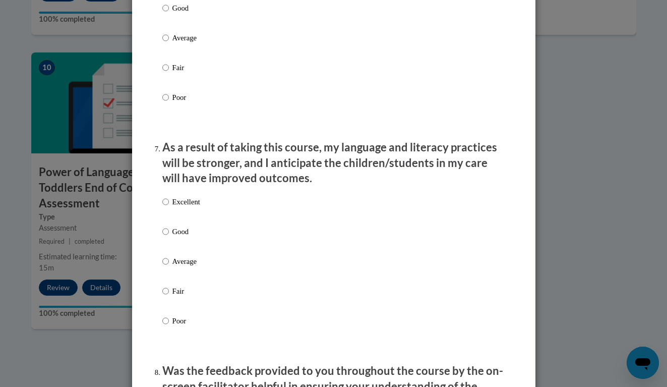
click at [163, 205] on input "Excellent" at bounding box center [165, 201] width 7 height 11
radio input "true"
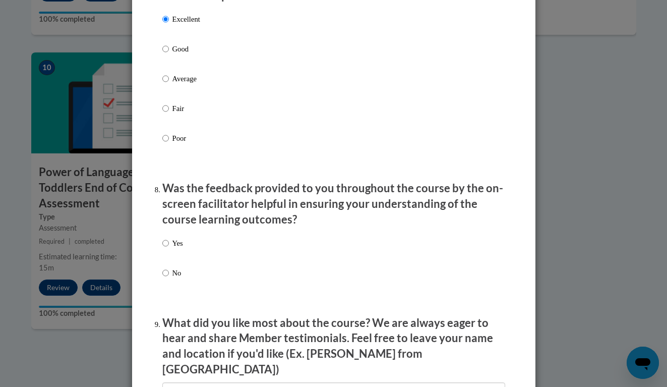
scroll to position [1426, 0]
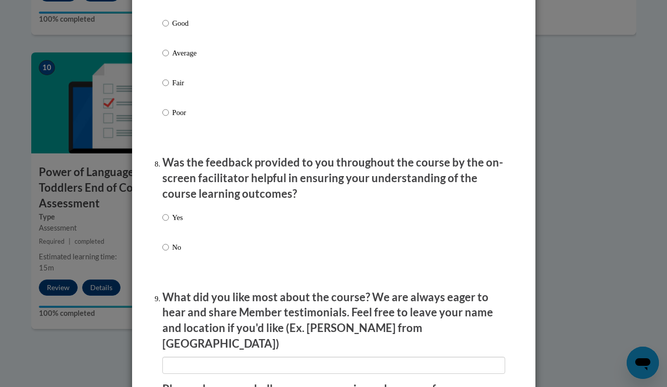
click at [173, 217] on p "Yes" at bounding box center [177, 217] width 11 height 11
click at [169, 217] on input "Yes" at bounding box center [165, 217] width 7 height 11
radio input "true"
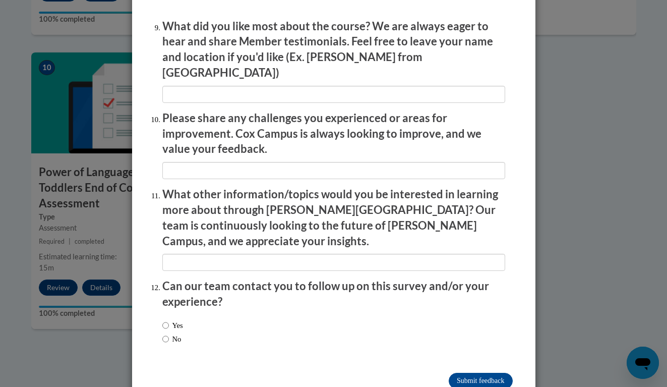
scroll to position [1696, 0]
click at [169, 320] on label "Yes" at bounding box center [172, 325] width 21 height 11
click at [169, 320] on input "Yes" at bounding box center [165, 325] width 7 height 11
radio input "true"
click at [472, 373] on input "Submit feedback" at bounding box center [479, 381] width 63 height 16
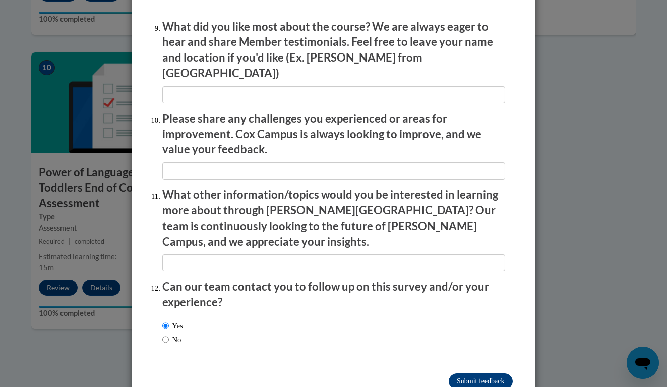
click at [470, 373] on input "Submitting" at bounding box center [479, 381] width 63 height 16
click at [473, 373] on input "Submitting" at bounding box center [479, 381] width 63 height 16
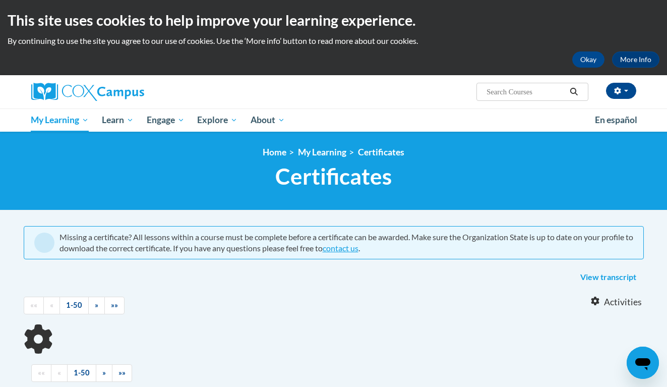
click at [393, 117] on ul "My Learning My Learning My Course Progress Certificates My Action Plans Group D…" at bounding box center [306, 119] width 563 height 23
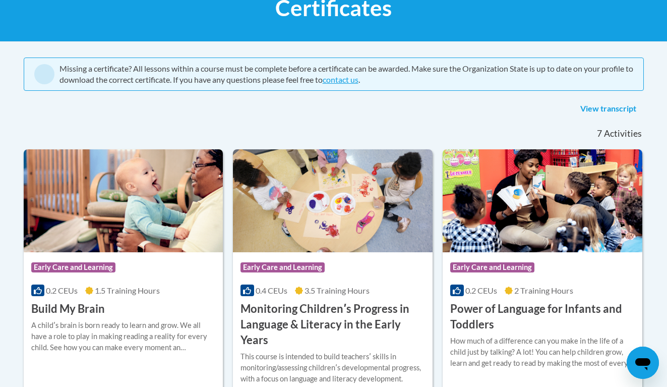
scroll to position [137, 0]
